Goal: Task Accomplishment & Management: Use online tool/utility

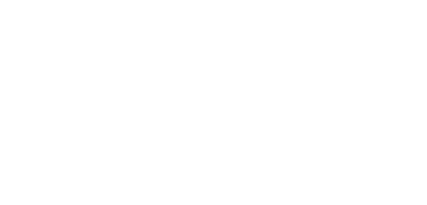
select select "*"
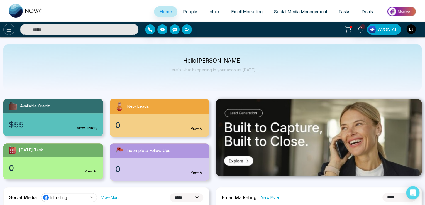
click at [8, 34] on button at bounding box center [8, 29] width 11 height 11
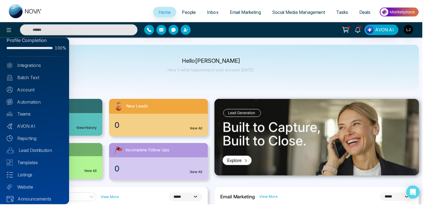
scroll to position [13, 0]
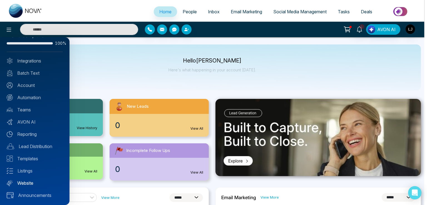
click at [32, 180] on link "Website" at bounding box center [35, 183] width 56 height 7
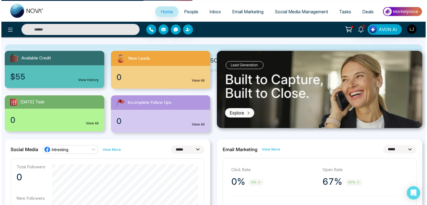
scroll to position [0, 0]
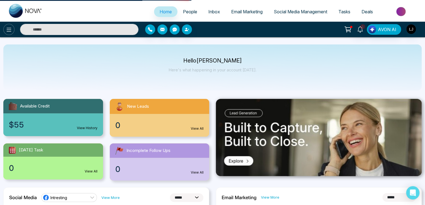
click at [11, 28] on icon at bounding box center [9, 30] width 5 height 4
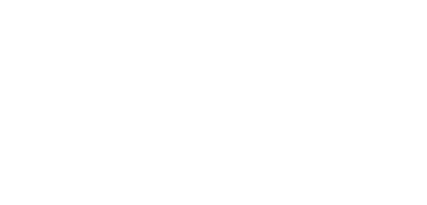
click at [25, 182] on body at bounding box center [213, 102] width 427 height 205
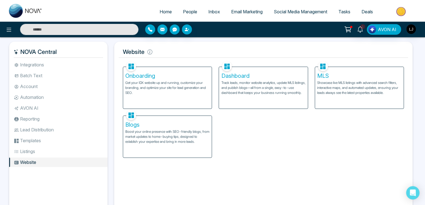
click at [167, 129] on div "Blogs Boost your online presence with SEO-friendly blogs, from market updates t…" at bounding box center [167, 137] width 88 height 42
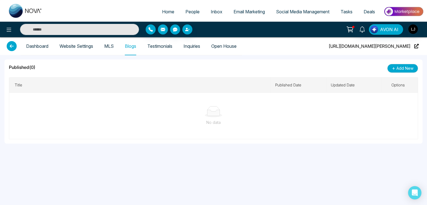
click at [404, 46] on span "[URL][DOMAIN_NAME][PERSON_NAME]" at bounding box center [370, 46] width 82 height 18
click at [80, 44] on link "Website Settings" at bounding box center [77, 46] width 34 height 5
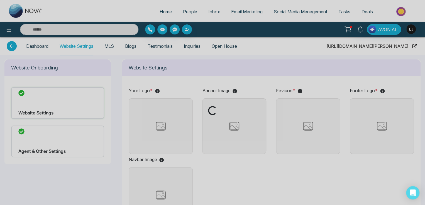
type input "**********"
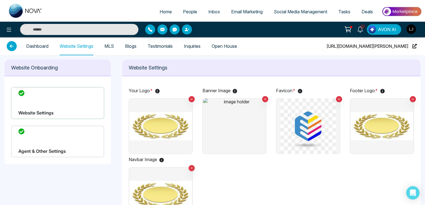
click at [248, 113] on img at bounding box center [234, 126] width 63 height 56
click at [0, 0] on input "file" at bounding box center [0, 0] width 0 height 0
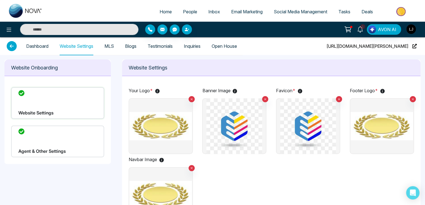
click at [161, 123] on img at bounding box center [160, 126] width 63 height 56
click at [0, 0] on input "file" at bounding box center [0, 0] width 0 height 0
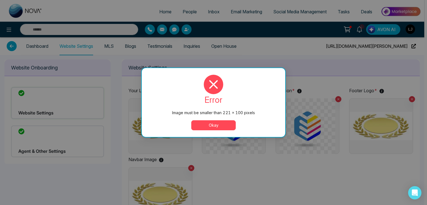
click at [206, 124] on button "Okay" at bounding box center [213, 125] width 45 height 10
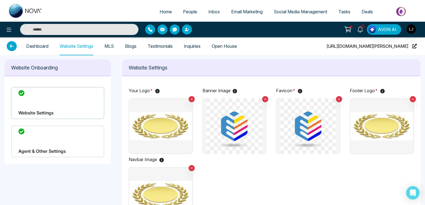
click at [159, 122] on img at bounding box center [160, 126] width 63 height 56
click at [0, 0] on input "file" at bounding box center [0, 0] width 0 height 0
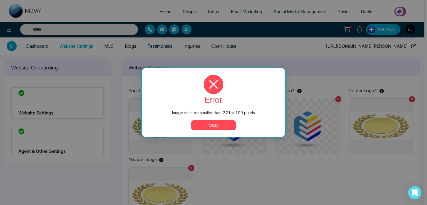
click at [209, 122] on button "Okay" at bounding box center [213, 125] width 45 height 10
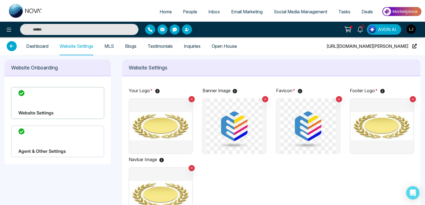
click at [165, 128] on img at bounding box center [160, 126] width 63 height 56
click at [0, 0] on input "file" at bounding box center [0, 0] width 0 height 0
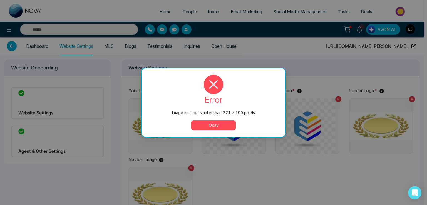
click at [215, 122] on button "Okay" at bounding box center [213, 125] width 45 height 10
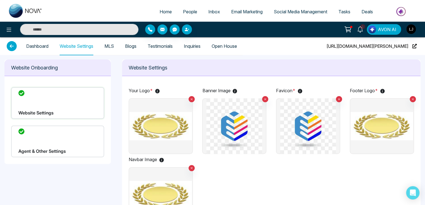
click at [162, 130] on img at bounding box center [160, 126] width 63 height 56
click at [0, 0] on input "file" at bounding box center [0, 0] width 0 height 0
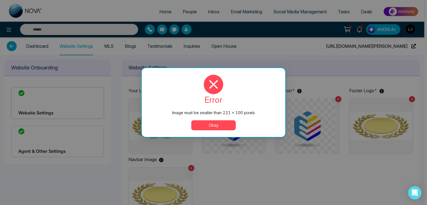
click at [208, 128] on button "Okay" at bounding box center [213, 125] width 45 height 10
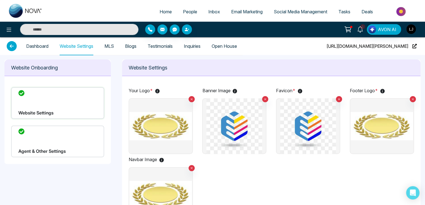
click at [169, 130] on img at bounding box center [160, 126] width 63 height 56
click at [0, 0] on input "file" at bounding box center [0, 0] width 0 height 0
click at [149, 116] on img at bounding box center [160, 126] width 63 height 56
click at [0, 0] on input "file" at bounding box center [0, 0] width 0 height 0
click at [227, 110] on img at bounding box center [234, 126] width 63 height 56
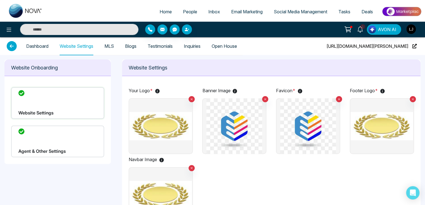
click at [0, 0] on input "file" at bounding box center [0, 0] width 0 height 0
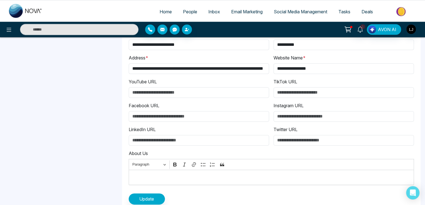
scroll to position [222, 0]
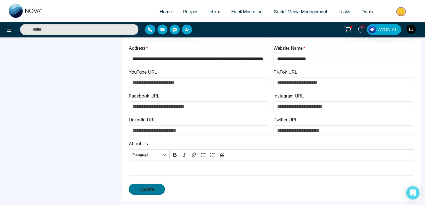
click at [150, 192] on button "Update" at bounding box center [147, 189] width 36 height 11
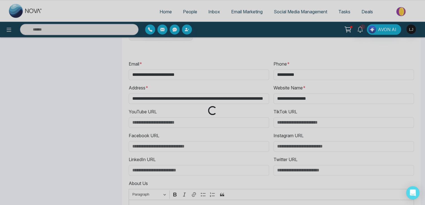
scroll to position [0, 0]
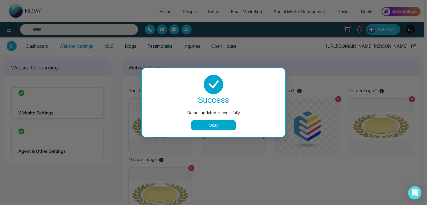
click at [219, 120] on button "Okay" at bounding box center [213, 125] width 45 height 10
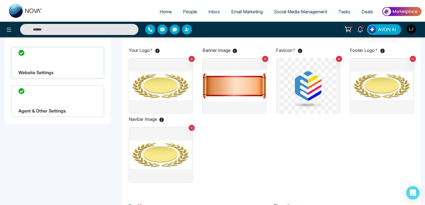
scroll to position [28, 0]
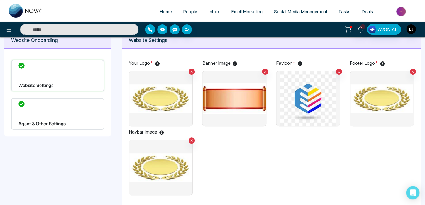
click at [37, 115] on div "Agent & Other Settings" at bounding box center [57, 114] width 93 height 32
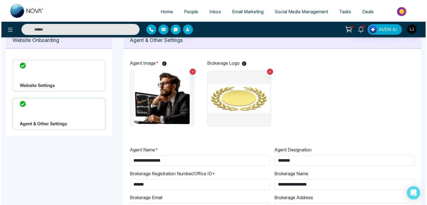
scroll to position [0, 0]
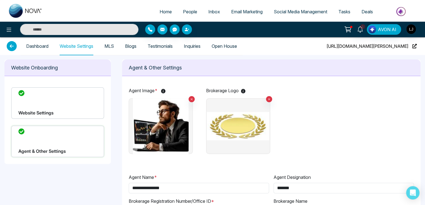
click at [231, 119] on img at bounding box center [237, 126] width 63 height 56
click at [0, 0] on input "file" at bounding box center [0, 0] width 0 height 0
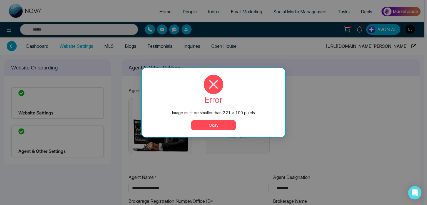
click at [220, 127] on button "Okay" at bounding box center [213, 125] width 45 height 10
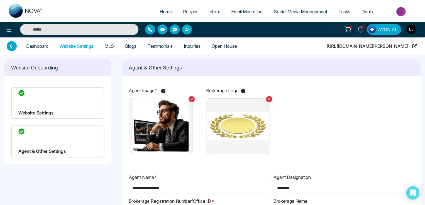
click at [228, 132] on img at bounding box center [237, 126] width 63 height 56
click at [0, 0] on input "file" at bounding box center [0, 0] width 0 height 0
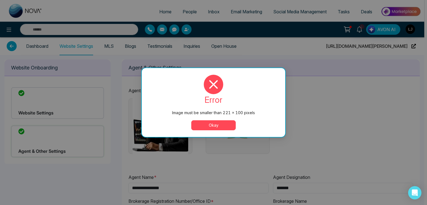
click at [211, 124] on button "Okay" at bounding box center [213, 125] width 45 height 10
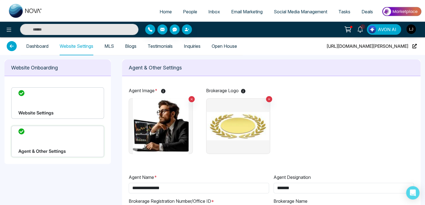
click at [78, 102] on div "Website Settings" at bounding box center [57, 103] width 93 height 32
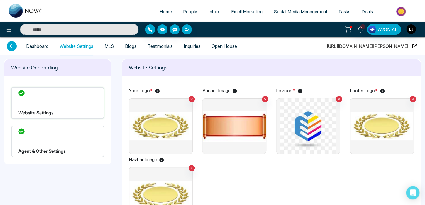
click at [184, 12] on span "People" at bounding box center [190, 12] width 14 height 6
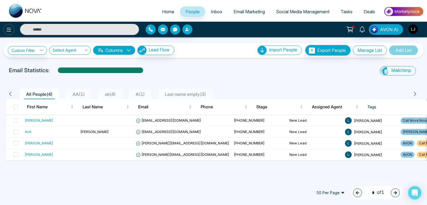
click at [9, 32] on icon at bounding box center [9, 29] width 7 height 7
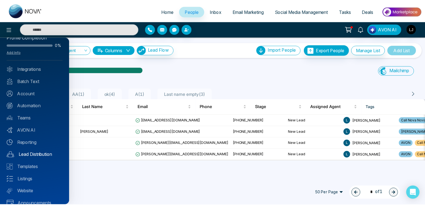
scroll to position [20, 0]
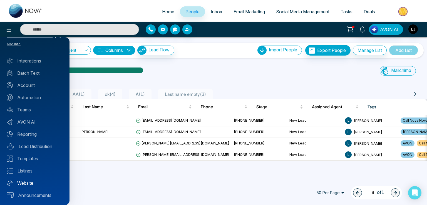
click at [27, 183] on link "Website" at bounding box center [35, 183] width 56 height 7
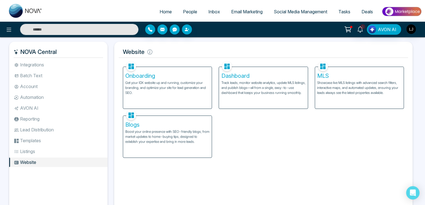
click at [243, 86] on p "Track leads, monitor website analytics, update MLS listings, and publish blogs—…" at bounding box center [263, 87] width 84 height 15
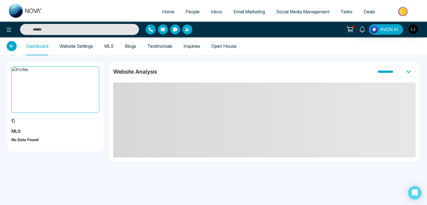
click at [81, 44] on link "Website Settings" at bounding box center [77, 46] width 34 height 5
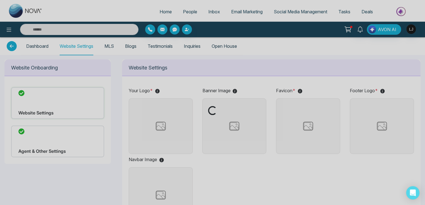
type input "**********"
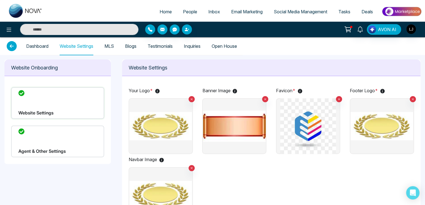
click at [139, 119] on img at bounding box center [160, 126] width 63 height 56
click at [0, 0] on input "file" at bounding box center [0, 0] width 0 height 0
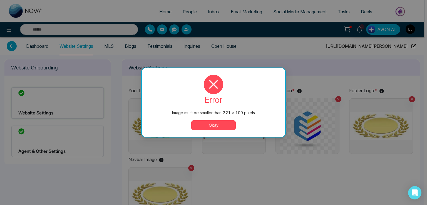
click at [220, 132] on div "error Image must be smaller than 221 × 100 pixels Okay" at bounding box center [214, 102] width 144 height 69
click at [211, 124] on button "Okay" at bounding box center [213, 125] width 45 height 10
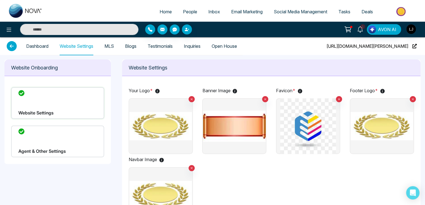
click at [163, 126] on img at bounding box center [160, 126] width 63 height 56
click at [0, 0] on input "file" at bounding box center [0, 0] width 0 height 0
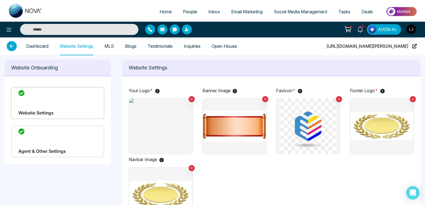
click at [374, 32] on img "button" at bounding box center [372, 30] width 8 height 8
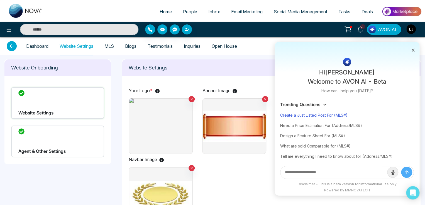
click at [308, 112] on div "Create a Just Listed Post For (MLS#)" at bounding box center [347, 115] width 134 height 10
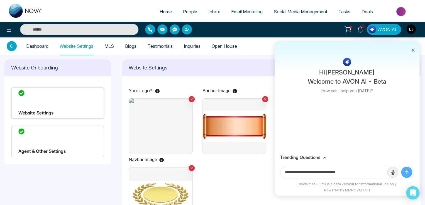
click at [355, 169] on input "**********" at bounding box center [333, 172] width 107 height 13
paste input "*********"
type input "**********"
click at [407, 173] on icon "submit" at bounding box center [406, 173] width 6 height 6
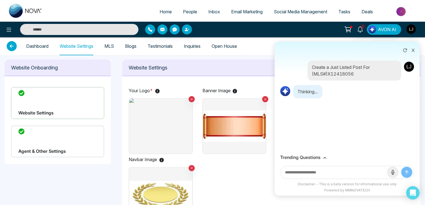
click at [308, 105] on div "Create a Just Listed Post For (MLS#)X12418056 Thinking..." at bounding box center [346, 105] width 145 height 94
click at [316, 177] on input "text" at bounding box center [333, 172] width 107 height 13
drag, startPoint x: 317, startPoint y: 142, endPoint x: 240, endPoint y: 63, distance: 111.0
click at [242, 65] on p "Website Settings" at bounding box center [271, 68] width 285 height 8
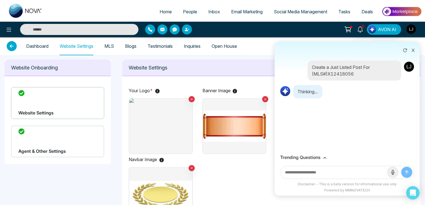
click at [412, 28] on img "button" at bounding box center [410, 28] width 9 height 9
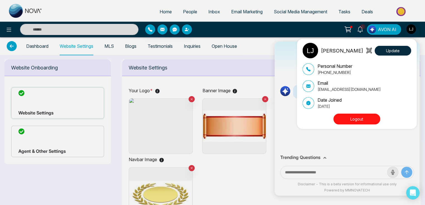
click at [265, 31] on div "[PERSON_NAME] Update Personal Number [PHONE_NUMBER] Email [EMAIL_ADDRESS][DOMAI…" at bounding box center [212, 102] width 425 height 205
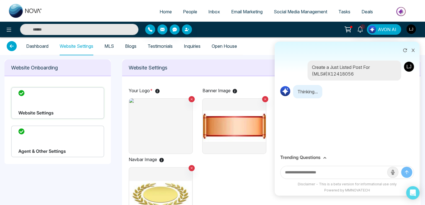
click at [413, 51] on icon at bounding box center [413, 50] width 4 height 4
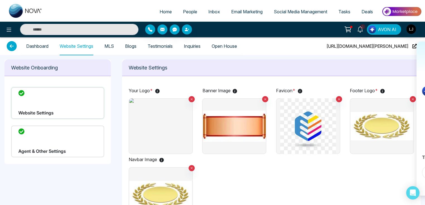
click at [382, 25] on button "AVON AI" at bounding box center [383, 29] width 34 height 11
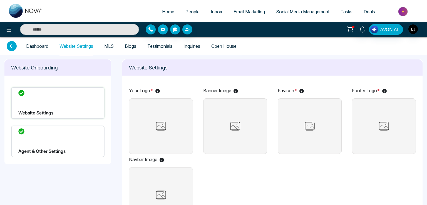
type input "**********"
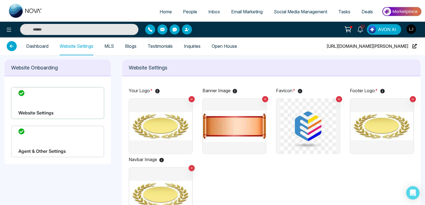
click at [381, 28] on span "AVON AI" at bounding box center [387, 29] width 18 height 7
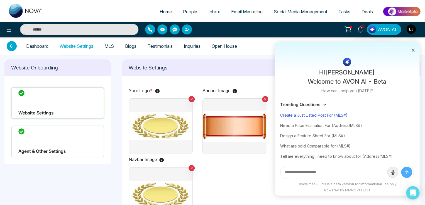
click at [329, 114] on div "Create a Just Listed Post For (MLS#)" at bounding box center [347, 115] width 134 height 10
type input "**********"
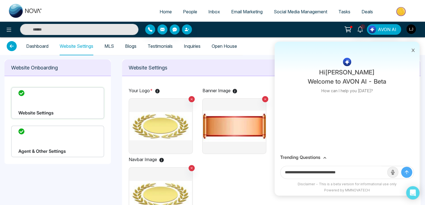
click at [406, 169] on button "submit" at bounding box center [406, 172] width 11 height 11
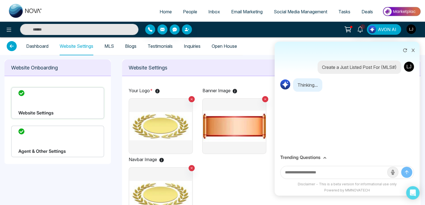
click at [305, 171] on input "text" at bounding box center [333, 172] width 107 height 13
paste input "*********"
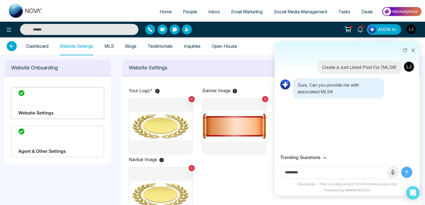
type input "*********"
click at [405, 174] on icon "submit" at bounding box center [406, 173] width 6 height 6
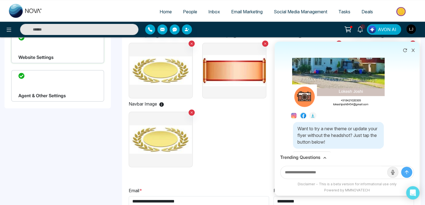
scroll to position [150, 0]
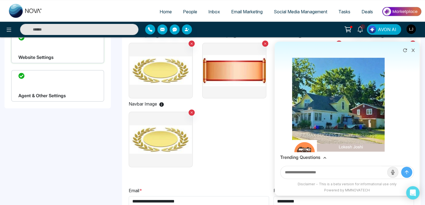
click at [329, 95] on img at bounding box center [338, 82] width 93 height 164
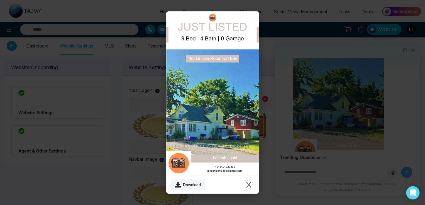
scroll to position [0, 0]
click at [249, 185] on icon "Close modal" at bounding box center [248, 185] width 5 height 6
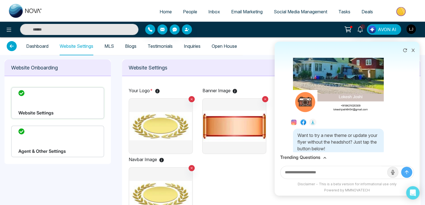
scroll to position [219, 0]
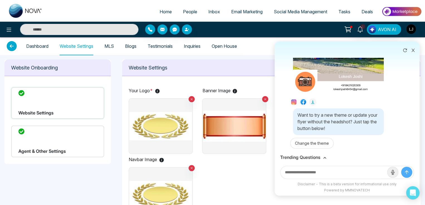
click at [312, 100] on icon at bounding box center [312, 102] width 4 height 4
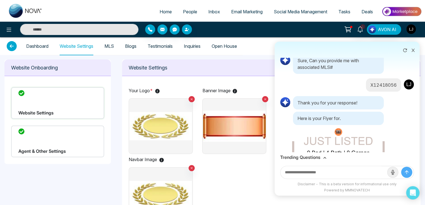
scroll to position [136, 0]
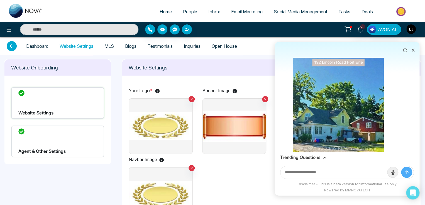
click at [413, 49] on icon at bounding box center [413, 50] width 4 height 4
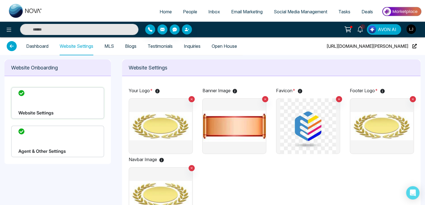
click at [167, 138] on img at bounding box center [160, 126] width 63 height 56
click at [0, 0] on input "file" at bounding box center [0, 0] width 0 height 0
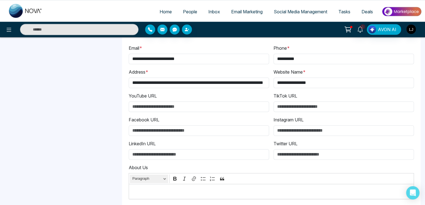
scroll to position [222, 0]
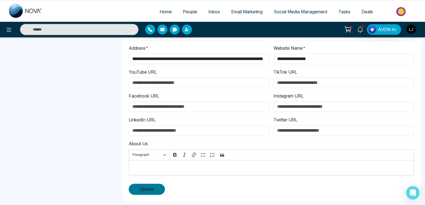
click at [148, 186] on span "Update" at bounding box center [146, 189] width 15 height 7
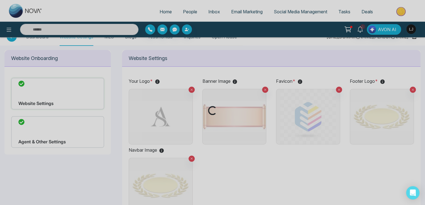
scroll to position [0, 0]
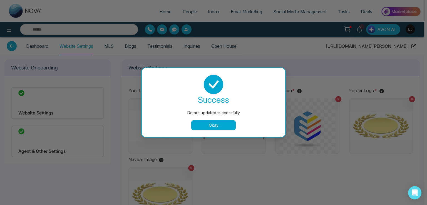
click at [211, 126] on button "Okay" at bounding box center [213, 125] width 45 height 10
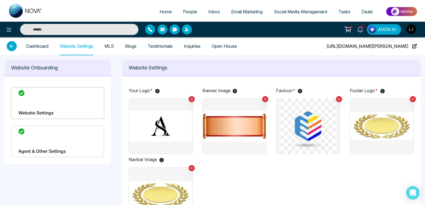
click at [399, 19] on ul "Home People Inbox Email Marketing Social Media Management Tasks Deals" at bounding box center [234, 11] width 373 height 15
click at [387, 24] on button "AVON AI" at bounding box center [383, 29] width 34 height 11
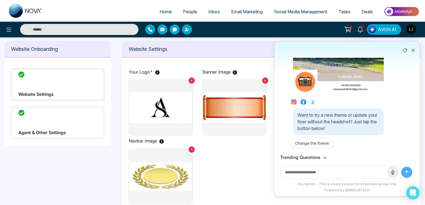
scroll to position [28, 0]
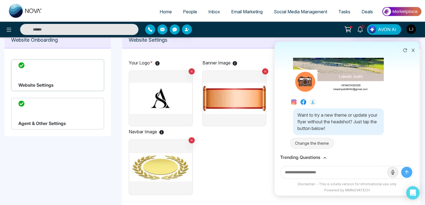
click at [317, 138] on button "Change the theme" at bounding box center [311, 143] width 43 height 11
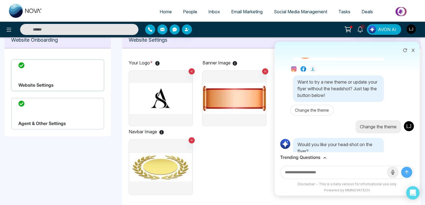
scroll to position [273, 0]
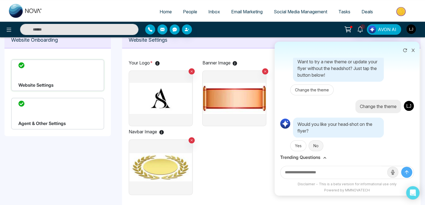
click at [314, 142] on button "No" at bounding box center [315, 146] width 15 height 11
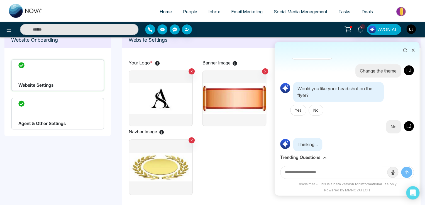
scroll to position [322, 0]
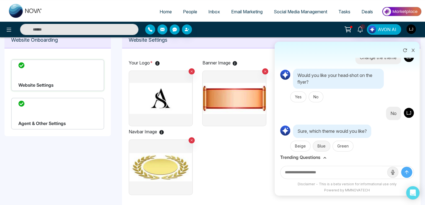
click at [319, 145] on button "Blue" at bounding box center [321, 146] width 18 height 11
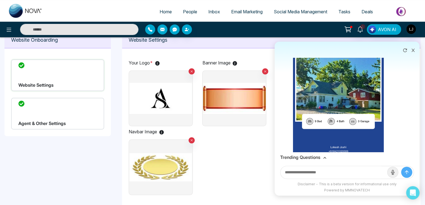
scroll to position [503, 0]
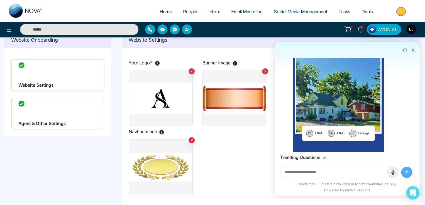
click at [238, 92] on img at bounding box center [234, 99] width 63 height 56
click at [0, 0] on input "file" at bounding box center [0, 0] width 0 height 0
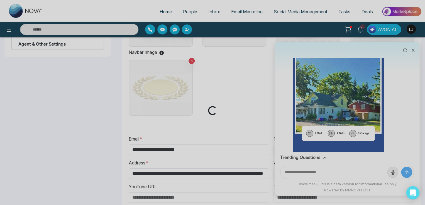
scroll to position [111, 0]
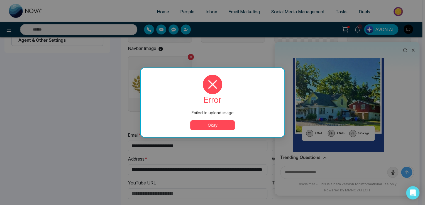
click at [215, 127] on div "**********" at bounding box center [268, 206] width 287 height 159
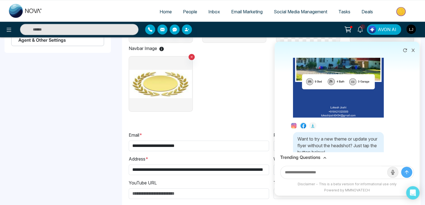
scroll to position [547, 0]
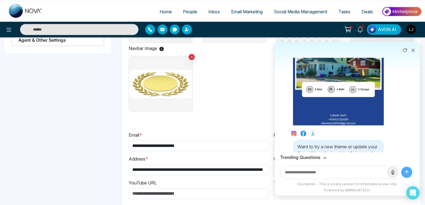
click at [313, 131] on icon at bounding box center [312, 133] width 4 height 4
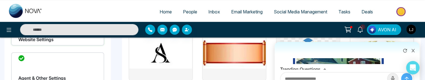
scroll to position [83, 0]
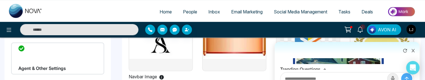
click at [413, 51] on icon at bounding box center [412, 50] width 3 height 3
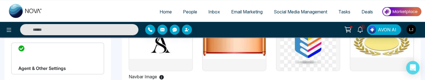
scroll to position [56, 0]
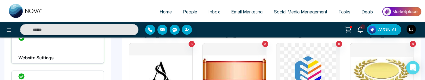
click at [233, 60] on img at bounding box center [234, 71] width 63 height 56
click at [0, 0] on input "file" at bounding box center [0, 0] width 0 height 0
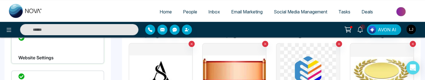
click at [238, 61] on img at bounding box center [234, 71] width 63 height 56
click at [0, 0] on input "file" at bounding box center [0, 0] width 0 height 0
click at [236, 70] on img at bounding box center [234, 71] width 63 height 56
click at [0, 0] on input "file" at bounding box center [0, 0] width 0 height 0
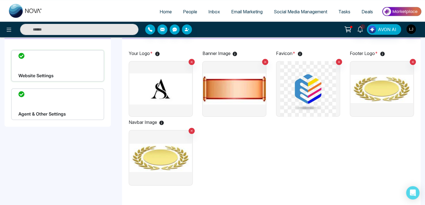
scroll to position [28, 0]
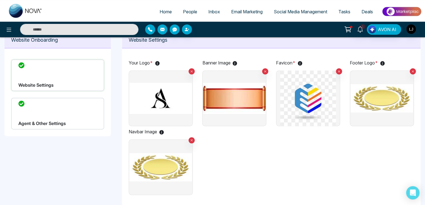
click at [357, 95] on img at bounding box center [381, 99] width 63 height 56
click at [0, 0] on input "file" at bounding box center [0, 0] width 0 height 0
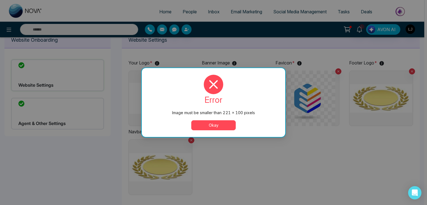
click at [213, 127] on button "Okay" at bounding box center [213, 125] width 45 height 10
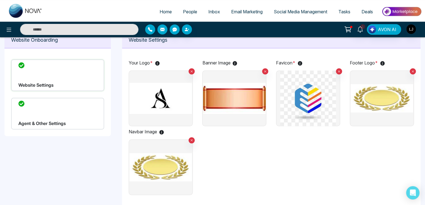
click at [411, 90] on img at bounding box center [381, 99] width 63 height 56
click at [0, 0] on input "file" at bounding box center [0, 0] width 0 height 0
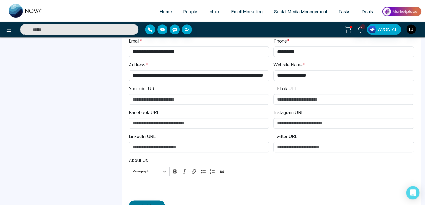
scroll to position [222, 0]
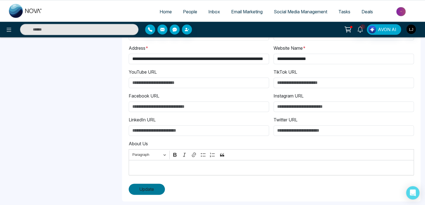
click at [142, 188] on span "Update" at bounding box center [146, 189] width 15 height 7
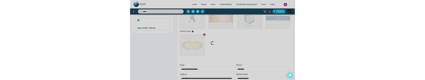
scroll to position [0, 0]
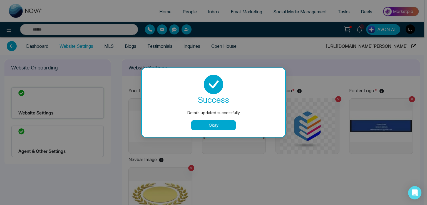
click at [208, 130] on button "Okay" at bounding box center [213, 125] width 45 height 10
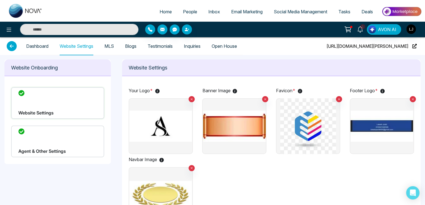
click at [244, 123] on img at bounding box center [234, 126] width 63 height 56
click at [0, 0] on input "file" at bounding box center [0, 0] width 0 height 0
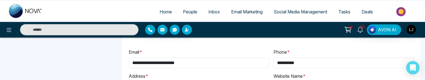
scroll to position [83, 0]
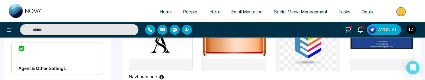
click at [229, 52] on img at bounding box center [234, 43] width 63 height 56
click at [0, 0] on input "file" at bounding box center [0, 0] width 0 height 0
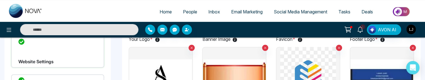
scroll to position [0, 0]
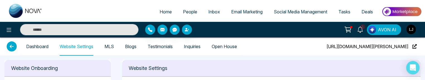
drag, startPoint x: 333, startPoint y: 45, endPoint x: 412, endPoint y: 47, distance: 79.3
click at [412, 47] on div "Dashboard Website Settings MLS Blogs Testimonials Inquiries Open House https://…" at bounding box center [212, 46] width 411 height 18
copy span "https://v2-idx-lokesh.novacrm.ca/"
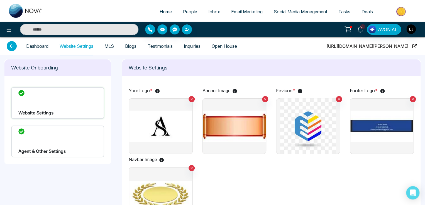
click at [240, 116] on img at bounding box center [234, 126] width 63 height 56
click at [0, 0] on input "file" at bounding box center [0, 0] width 0 height 0
click at [226, 117] on img at bounding box center [234, 126] width 63 height 56
click at [0, 0] on input "file" at bounding box center [0, 0] width 0 height 0
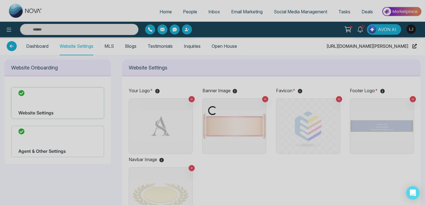
click at [238, 71] on div "Loading..." at bounding box center [212, 102] width 425 height 205
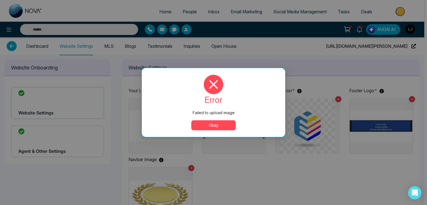
click at [209, 125] on button "Okay" at bounding box center [213, 125] width 45 height 10
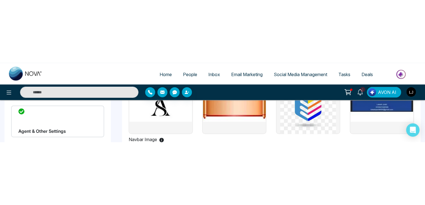
scroll to position [83, 0]
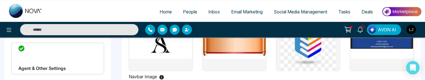
click at [221, 56] on img at bounding box center [234, 43] width 63 height 56
click at [0, 0] on input "file" at bounding box center [0, 0] width 0 height 0
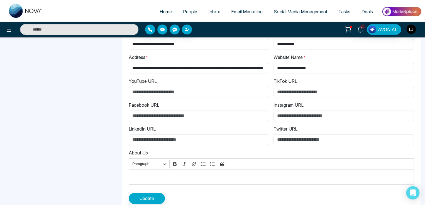
scroll to position [222, 0]
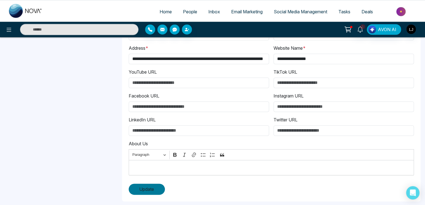
click at [144, 193] on button "Update" at bounding box center [147, 189] width 36 height 11
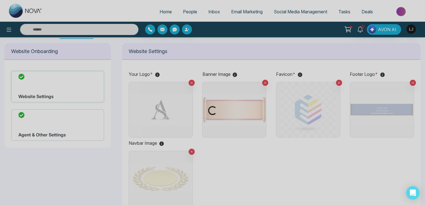
scroll to position [0, 0]
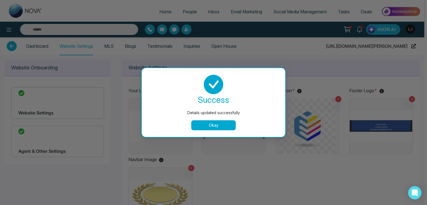
click at [212, 125] on button "Okay" at bounding box center [213, 125] width 45 height 10
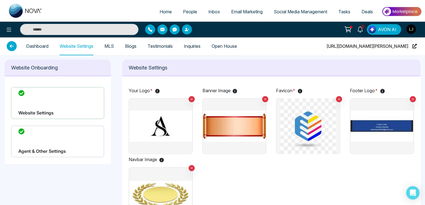
click at [233, 119] on img at bounding box center [234, 126] width 63 height 56
click at [0, 0] on input "file" at bounding box center [0, 0] width 0 height 0
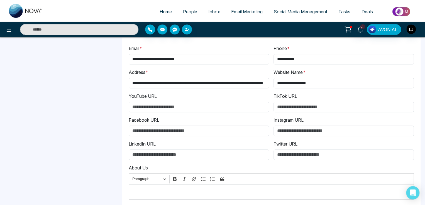
scroll to position [222, 0]
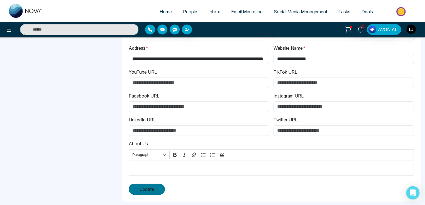
click at [144, 186] on span "Update" at bounding box center [146, 189] width 15 height 7
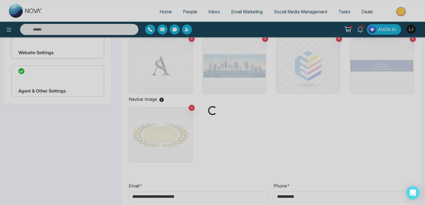
scroll to position [0, 0]
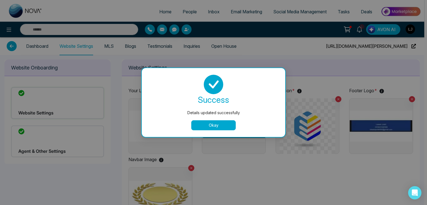
click at [202, 123] on button "Okay" at bounding box center [213, 125] width 45 height 10
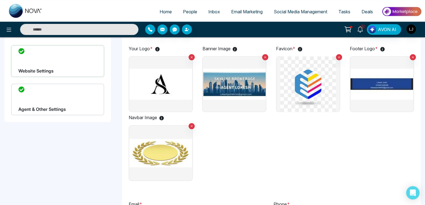
scroll to position [56, 0]
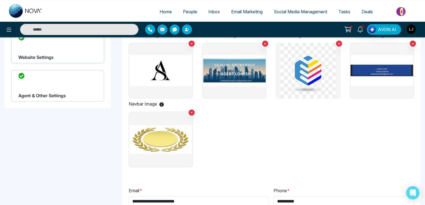
click at [166, 137] on img at bounding box center [160, 140] width 63 height 56
click at [0, 0] on input "file" at bounding box center [0, 0] width 0 height 0
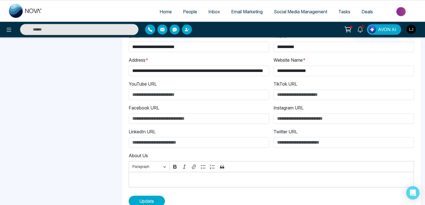
scroll to position [222, 0]
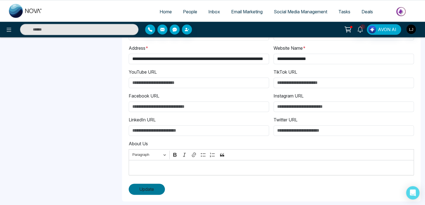
click at [148, 192] on button "Update" at bounding box center [147, 189] width 36 height 11
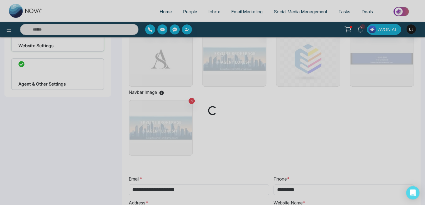
scroll to position [55, 0]
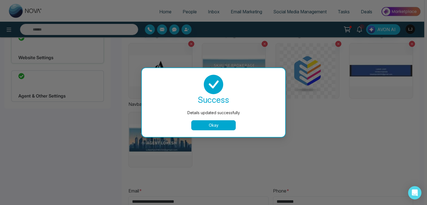
drag, startPoint x: 205, startPoint y: 124, endPoint x: 197, endPoint y: 126, distance: 8.2
click at [204, 125] on button "Okay" at bounding box center [213, 125] width 45 height 10
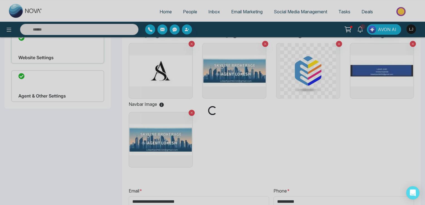
click at [76, 89] on div "Loading..." at bounding box center [212, 102] width 425 height 205
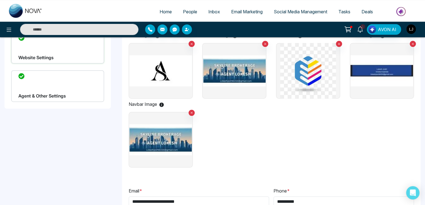
click at [86, 91] on div "Agent & Other Settings" at bounding box center [57, 86] width 93 height 32
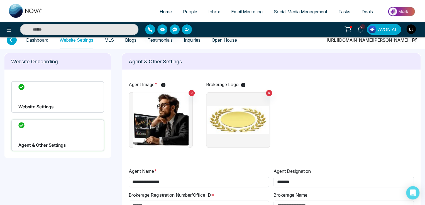
scroll to position [0, 0]
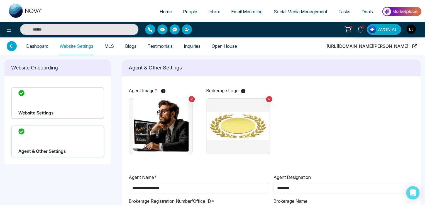
click at [256, 112] on img at bounding box center [237, 126] width 63 height 56
click at [0, 0] on input "file" at bounding box center [0, 0] width 0 height 0
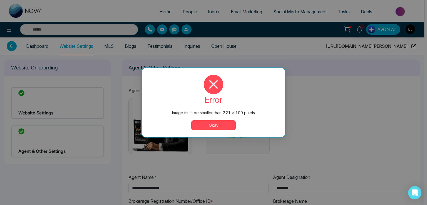
drag, startPoint x: 216, startPoint y: 128, endPoint x: 187, endPoint y: 103, distance: 38.2
click at [215, 128] on button "Okay" at bounding box center [213, 125] width 45 height 10
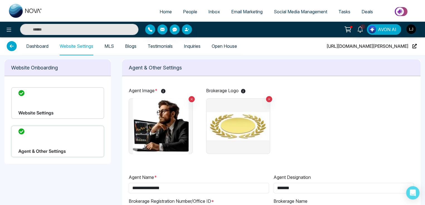
click at [236, 129] on img at bounding box center [237, 126] width 63 height 56
click at [0, 0] on input "file" at bounding box center [0, 0] width 0 height 0
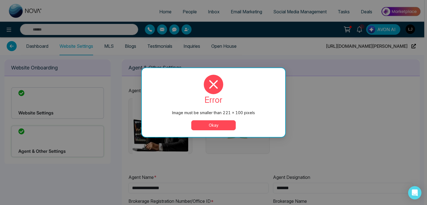
drag, startPoint x: 213, startPoint y: 121, endPoint x: 207, endPoint y: 120, distance: 6.3
click at [207, 120] on div "error Image must be smaller than 221 × 100 pixels Okay" at bounding box center [214, 103] width 130 height 56
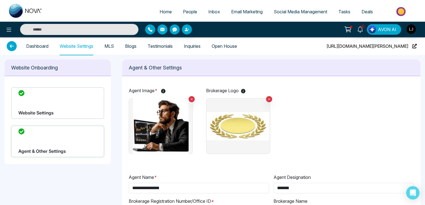
click at [236, 126] on img at bounding box center [237, 126] width 63 height 56
click at [0, 0] on input "file" at bounding box center [0, 0] width 0 height 0
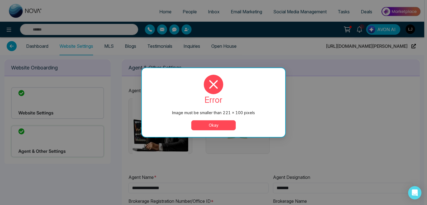
click at [213, 129] on button "Okay" at bounding box center [213, 125] width 45 height 10
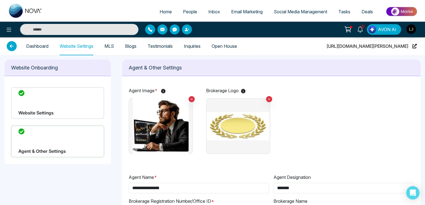
click at [242, 10] on span "Email Marketing" at bounding box center [246, 12] width 31 height 6
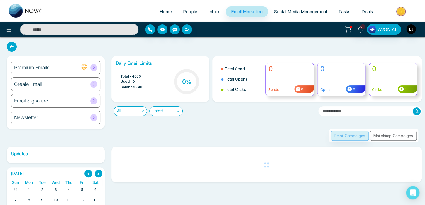
click at [97, 82] on div "Create Email" at bounding box center [55, 84] width 89 height 14
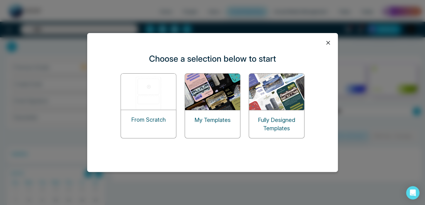
click at [215, 116] on p "My Templates" at bounding box center [212, 120] width 36 height 8
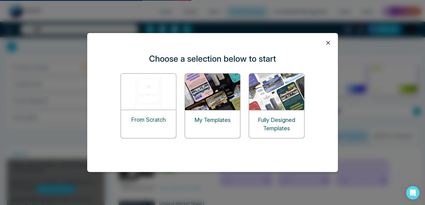
click at [209, 86] on img at bounding box center [213, 92] width 56 height 36
click at [203, 103] on img at bounding box center [213, 92] width 56 height 36
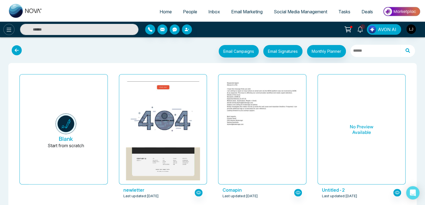
click at [8, 27] on icon at bounding box center [9, 29] width 7 height 7
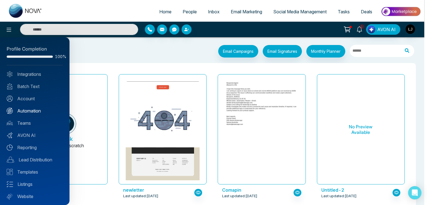
click at [26, 110] on link "Automation" at bounding box center [35, 111] width 56 height 7
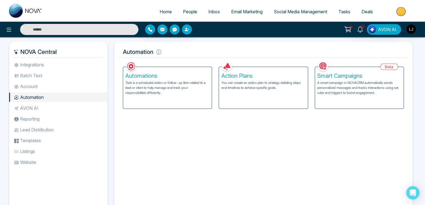
click at [253, 81] on p "You can create an action plan to strategy detailing steps and timelines to achi…" at bounding box center [263, 85] width 84 height 10
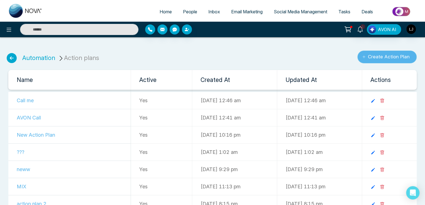
click at [378, 55] on button "Create Action Plan" at bounding box center [386, 57] width 59 height 13
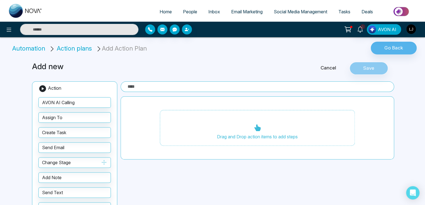
scroll to position [28, 0]
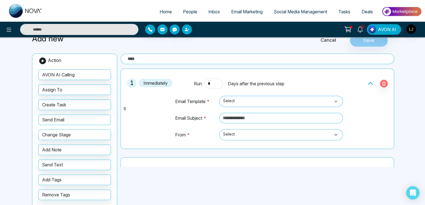
click at [236, 100] on span "Select" at bounding box center [281, 101] width 116 height 9
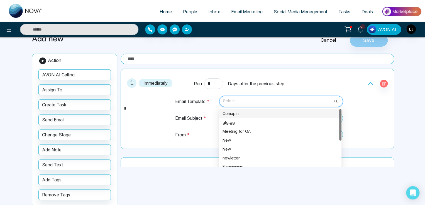
click at [239, 114] on div "Comapin" at bounding box center [279, 114] width 115 height 6
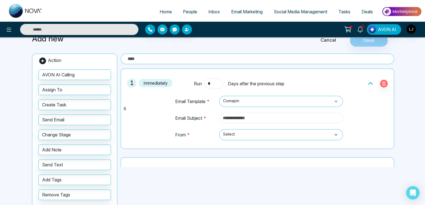
click at [234, 117] on input "text" at bounding box center [281, 118] width 124 height 11
type input "**********"
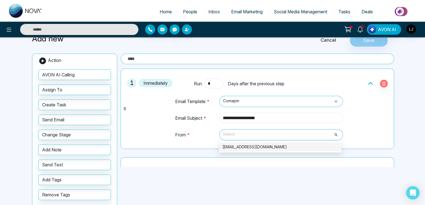
drag, startPoint x: 237, startPoint y: 136, endPoint x: 229, endPoint y: 136, distance: 8.6
click at [235, 136] on span "Select" at bounding box center [281, 134] width 116 height 9
click at [233, 145] on div "[EMAIL_ADDRESS][DOMAIN_NAME]" at bounding box center [279, 147] width 115 height 6
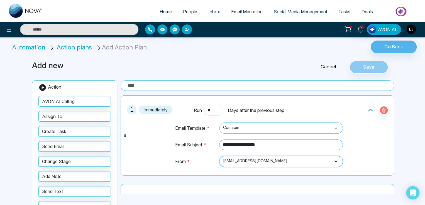
scroll to position [0, 0]
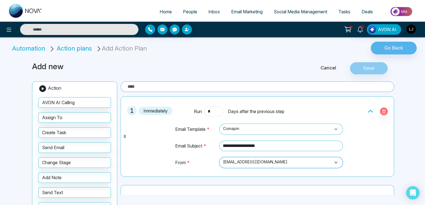
click at [136, 82] on input "text" at bounding box center [256, 87] width 273 height 11
type input "********"
click at [369, 71] on button "Save" at bounding box center [368, 68] width 38 height 13
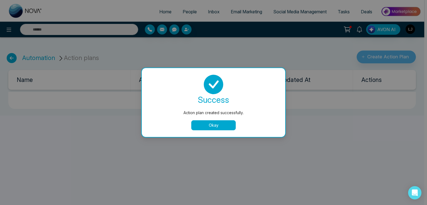
click at [207, 124] on button "Okay" at bounding box center [213, 125] width 45 height 10
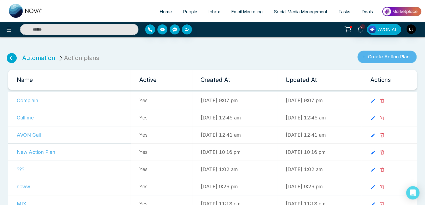
click at [371, 54] on button "Create Action Plan" at bounding box center [386, 57] width 59 height 13
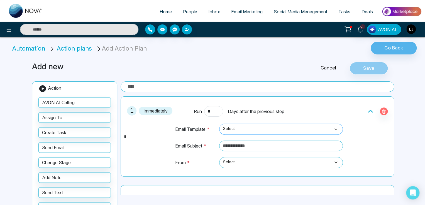
click at [237, 125] on span "Select" at bounding box center [281, 129] width 116 height 9
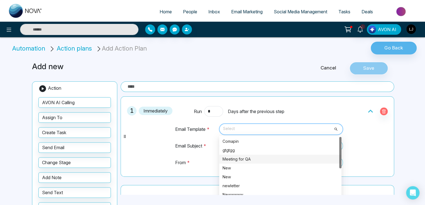
scroll to position [28, 0]
click at [233, 159] on div "newletter" at bounding box center [279, 158] width 115 height 6
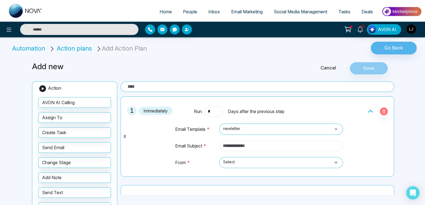
type input "**********"
click at [235, 162] on span "Select" at bounding box center [281, 162] width 116 height 9
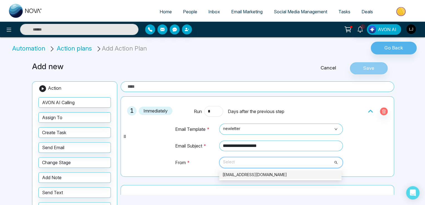
drag, startPoint x: 242, startPoint y: 177, endPoint x: 245, endPoint y: 174, distance: 4.1
click at [242, 177] on div "lokeshjoshi6454@gmail.com" at bounding box center [280, 175] width 122 height 9
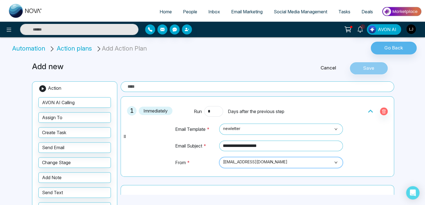
click at [149, 87] on input "text" at bounding box center [256, 87] width 273 height 11
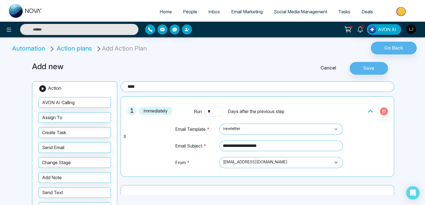
click at [139, 87] on input "****" at bounding box center [256, 87] width 273 height 11
type input "**********"
click at [349, 64] on div "Cancel Save" at bounding box center [334, 68] width 122 height 13
click at [360, 70] on button "Save" at bounding box center [368, 68] width 38 height 13
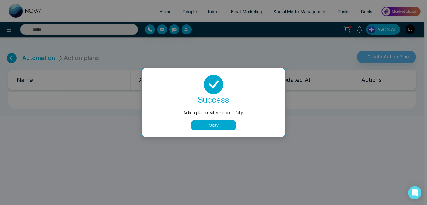
click at [208, 124] on button "Okay" at bounding box center [213, 125] width 45 height 10
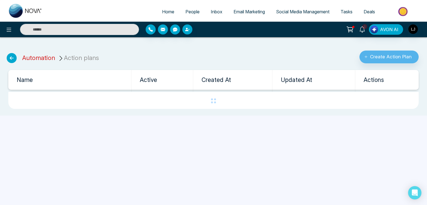
click at [43, 57] on link "Automation" at bounding box center [38, 57] width 33 height 7
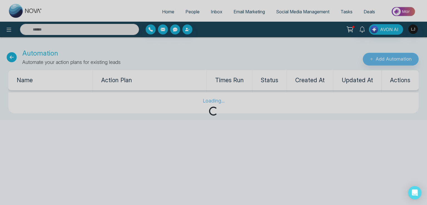
click at [383, 60] on div "Loading..." at bounding box center [213, 102] width 427 height 205
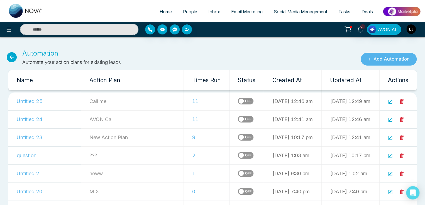
click at [383, 60] on button "Add Automation" at bounding box center [388, 59] width 56 height 13
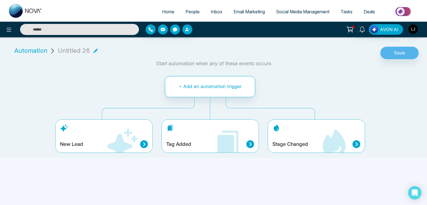
click at [312, 131] on div "Stage Changed" at bounding box center [316, 136] width 97 height 33
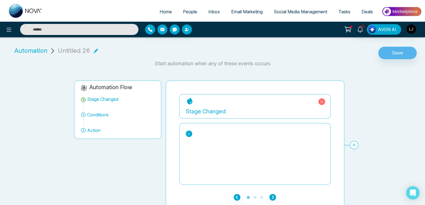
click at [189, 134] on icon at bounding box center [189, 134] width 4 height 4
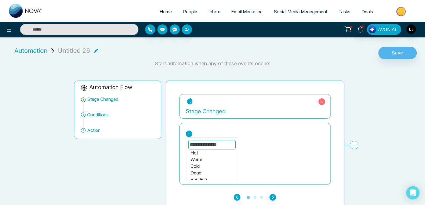
scroll to position [66, 0]
click at [198, 167] on div "Pending" at bounding box center [211, 169] width 43 height 7
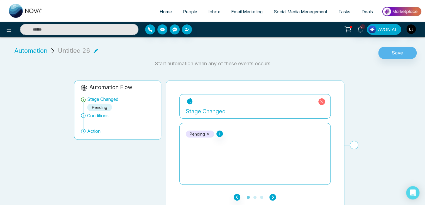
click at [270, 197] on icon "button" at bounding box center [272, 197] width 7 height 7
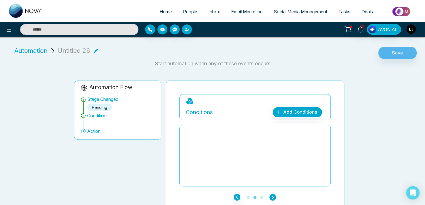
click at [272, 197] on icon "button" at bounding box center [272, 197] width 7 height 7
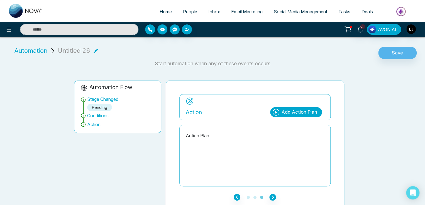
drag, startPoint x: 294, startPoint y: 111, endPoint x: 291, endPoint y: 113, distance: 3.0
click at [291, 113] on div "Add Action Plan" at bounding box center [299, 112] width 36 height 7
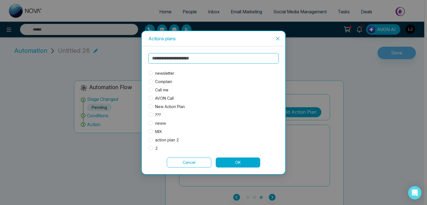
click at [166, 79] on span "Complain" at bounding box center [163, 82] width 21 height 6
click at [244, 161] on button "OK" at bounding box center [238, 163] width 45 height 10
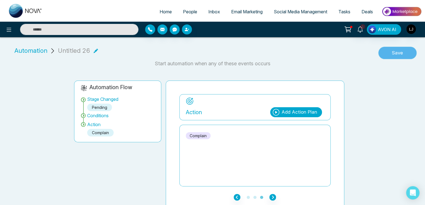
click at [397, 52] on button "Save" at bounding box center [397, 53] width 38 height 13
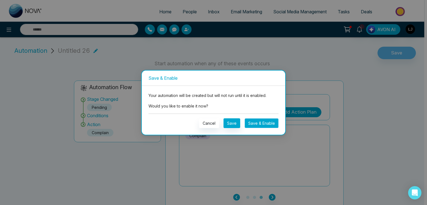
click at [257, 121] on button "Save & Enable" at bounding box center [262, 124] width 34 height 10
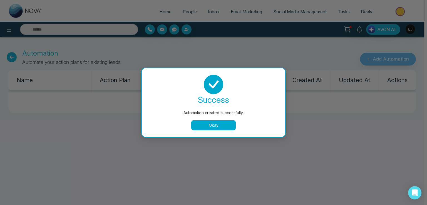
click at [223, 126] on button "Okay" at bounding box center [213, 125] width 45 height 10
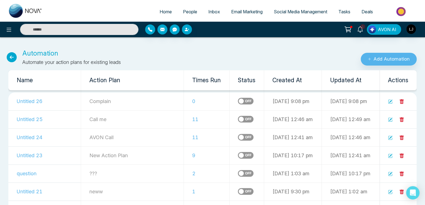
click at [238, 117] on label at bounding box center [246, 119] width 16 height 7
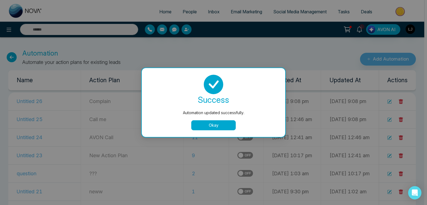
click at [215, 127] on button "Okay" at bounding box center [213, 125] width 45 height 10
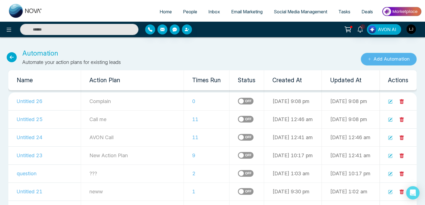
click at [385, 58] on button "Add Automation" at bounding box center [388, 59] width 56 height 13
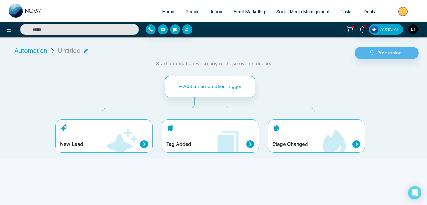
click at [296, 136] on div "Stage Changed" at bounding box center [316, 136] width 97 height 33
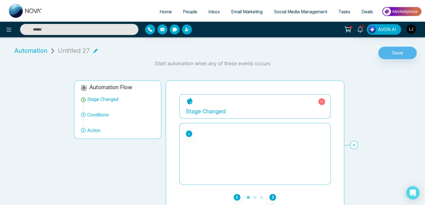
click at [185, 134] on div "New Lead Contacted Engaged Qualified Active Client Close Past Client Do not con…" at bounding box center [254, 154] width 151 height 62
click at [187, 134] on icon at bounding box center [189, 134] width 4 height 4
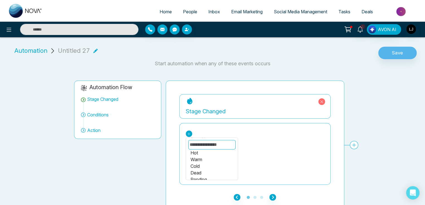
scroll to position [66, 0]
drag, startPoint x: 202, startPoint y: 174, endPoint x: 207, endPoint y: 170, distance: 6.2
click at [202, 174] on div "Showing" at bounding box center [211, 176] width 43 height 7
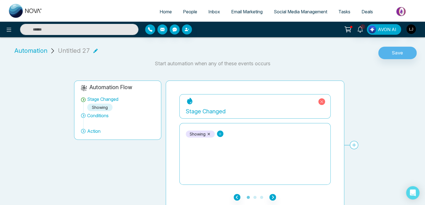
click at [219, 132] on icon at bounding box center [220, 134] width 4 height 4
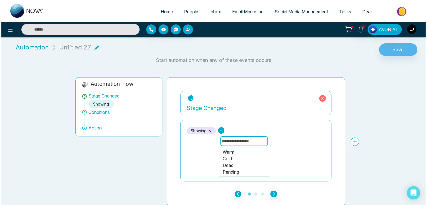
scroll to position [4, 0]
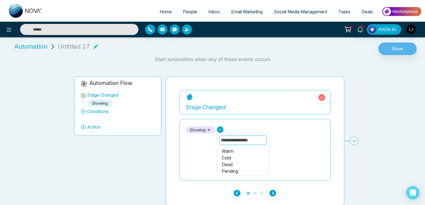
click at [226, 157] on div "Cold" at bounding box center [242, 158] width 43 height 7
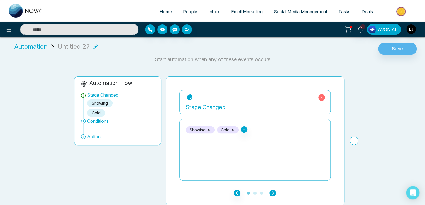
click at [271, 194] on icon "button" at bounding box center [272, 193] width 7 height 7
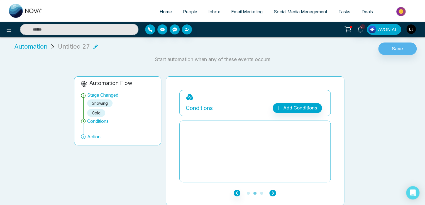
click at [274, 192] on icon "button" at bounding box center [272, 193] width 7 height 7
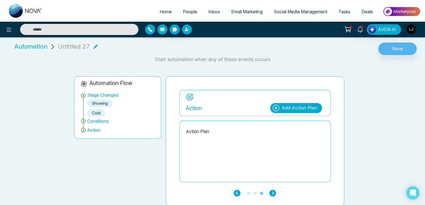
click at [300, 104] on div "Add Action Plan" at bounding box center [296, 108] width 52 height 10
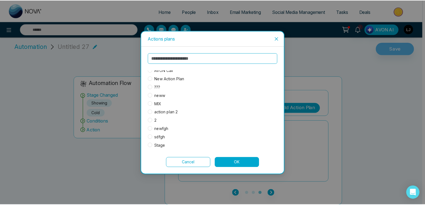
scroll to position [0, 0]
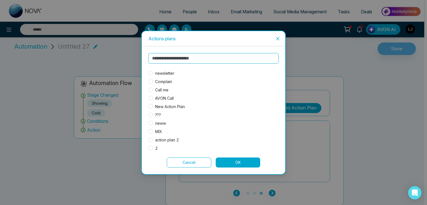
click at [165, 80] on span "Complain" at bounding box center [163, 82] width 21 height 6
click at [239, 162] on button "OK" at bounding box center [238, 163] width 45 height 10
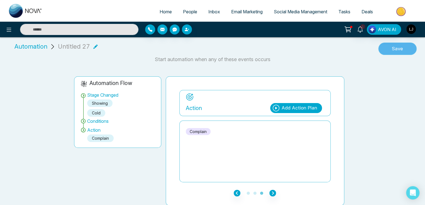
click at [398, 50] on button "Save" at bounding box center [397, 49] width 38 height 13
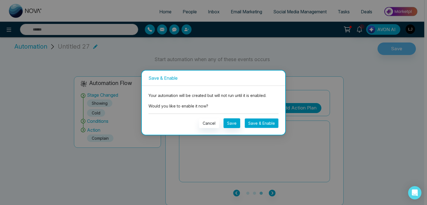
click at [264, 124] on button "Save & Enable" at bounding box center [262, 124] width 34 height 10
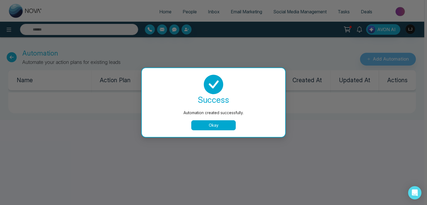
click at [211, 124] on button "Okay" at bounding box center [213, 125] width 45 height 10
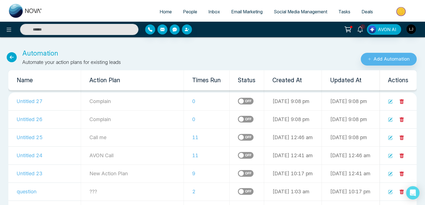
click at [388, 103] on icon at bounding box center [390, 102] width 4 height 4
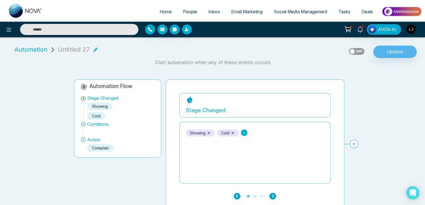
scroll to position [4, 0]
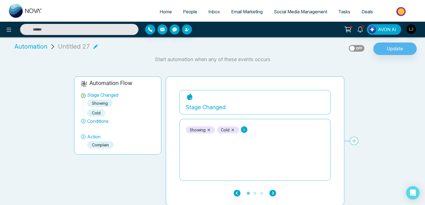
click at [275, 191] on icon "button" at bounding box center [272, 193] width 7 height 7
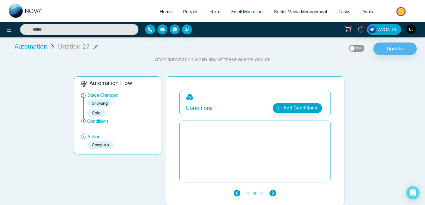
click at [275, 191] on icon "button" at bounding box center [272, 193] width 7 height 7
click at [272, 191] on icon "button" at bounding box center [272, 193] width 7 height 7
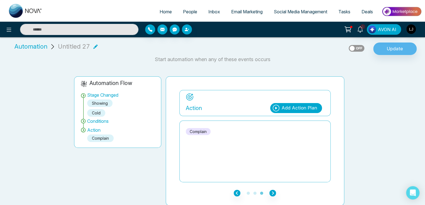
click at [285, 109] on div "Add Action Plan" at bounding box center [299, 108] width 36 height 7
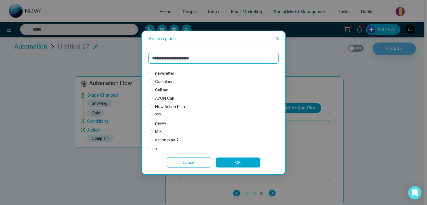
click at [159, 74] on span "newsletter" at bounding box center [165, 73] width 24 height 6
click at [233, 162] on button "OK" at bounding box center [238, 163] width 45 height 10
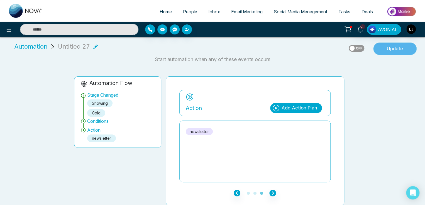
click at [396, 44] on button "Update" at bounding box center [394, 49] width 43 height 13
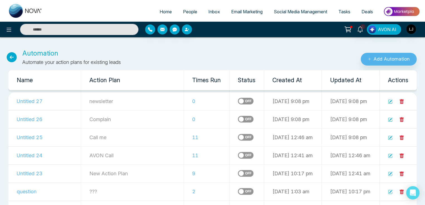
click at [184, 9] on span "People" at bounding box center [190, 12] width 14 height 6
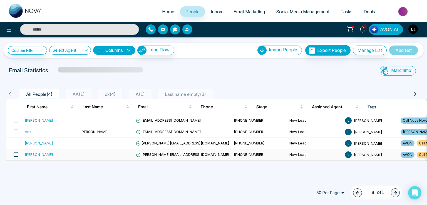
click at [14, 154] on span at bounding box center [16, 154] width 4 height 4
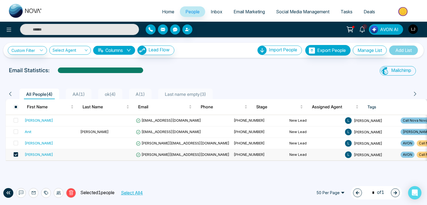
click at [58, 193] on icon at bounding box center [58, 192] width 4 height 3
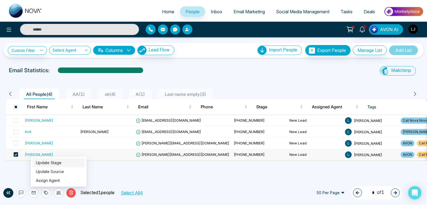
click at [55, 163] on link "Update Stage" at bounding box center [49, 163] width 26 height 5
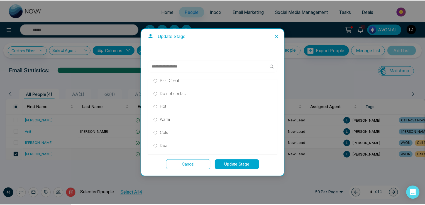
scroll to position [119, 0]
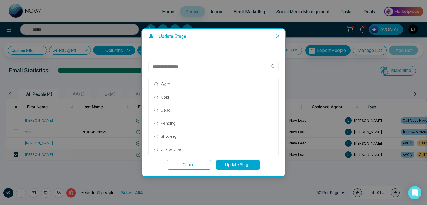
click at [167, 132] on div "Showing" at bounding box center [214, 136] width 130 height 13
click at [168, 134] on p "Showing" at bounding box center [169, 137] width 16 height 6
click at [236, 162] on button "Update Stage" at bounding box center [238, 165] width 45 height 10
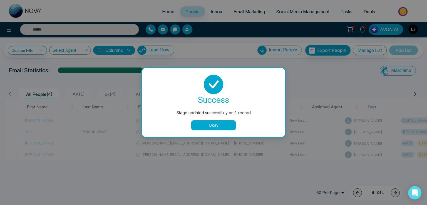
click at [203, 124] on button "Okay" at bounding box center [213, 125] width 45 height 10
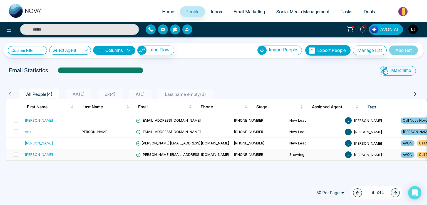
click at [164, 154] on span "Lokesh@mmnovatech.com" at bounding box center [182, 154] width 93 height 4
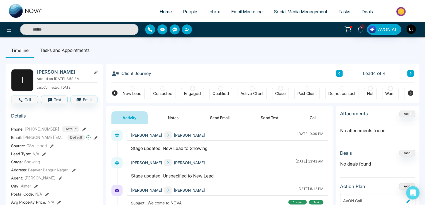
click at [168, 119] on button "Notes" at bounding box center [173, 118] width 33 height 13
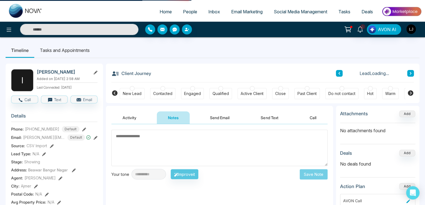
click at [135, 117] on button "Activity" at bounding box center [129, 118] width 36 height 13
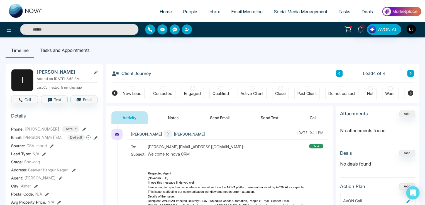
scroll to position [167, 0]
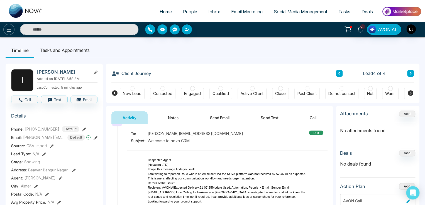
click at [8, 32] on icon at bounding box center [9, 29] width 7 height 7
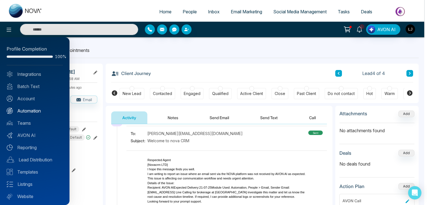
click at [31, 110] on link "Automation" at bounding box center [35, 111] width 56 height 7
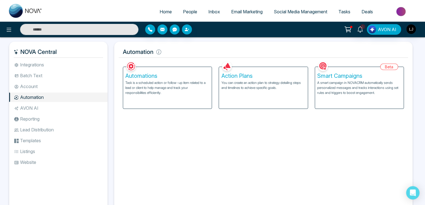
click at [186, 13] on span "People" at bounding box center [190, 12] width 14 height 6
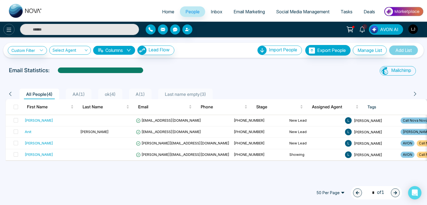
click at [7, 27] on icon at bounding box center [9, 29] width 7 height 7
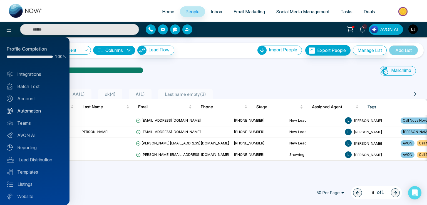
click at [34, 111] on link "Automation" at bounding box center [35, 111] width 56 height 7
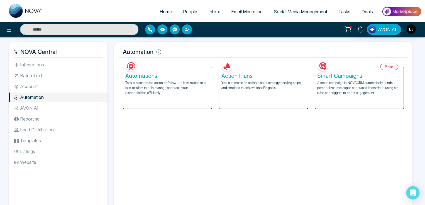
click at [164, 86] on p "Task is a scheduled action or follow-up item related to a lead or client to hel…" at bounding box center [167, 87] width 84 height 15
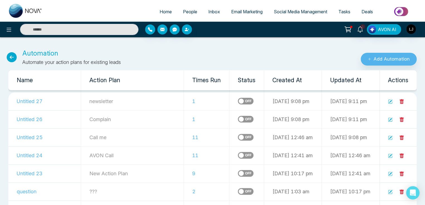
click at [391, 102] on icon at bounding box center [390, 102] width 4 height 4
click at [390, 120] on icon at bounding box center [390, 119] width 3 height 3
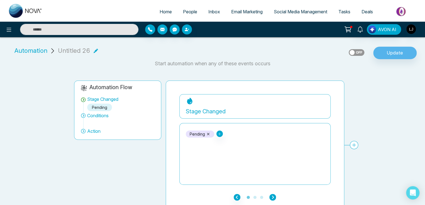
click at [274, 198] on icon "button" at bounding box center [272, 197] width 7 height 7
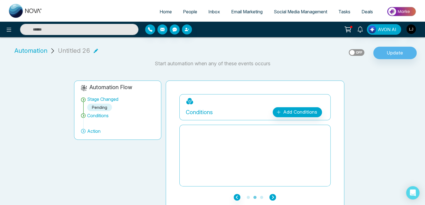
click at [274, 198] on icon "button" at bounding box center [272, 197] width 7 height 7
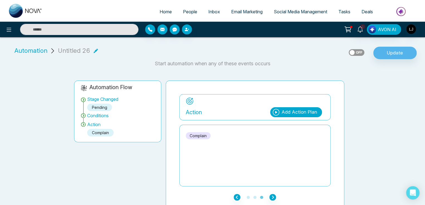
click at [34, 50] on span "Automation" at bounding box center [30, 50] width 33 height 9
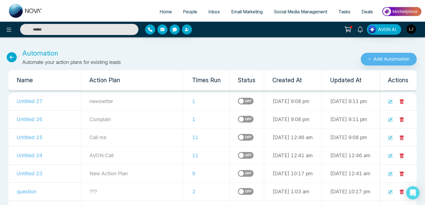
click at [389, 122] on link at bounding box center [390, 120] width 4 height 6
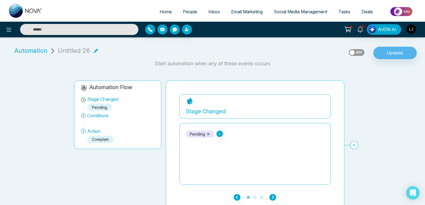
click at [242, 10] on span "Email Marketing" at bounding box center [246, 12] width 31 height 6
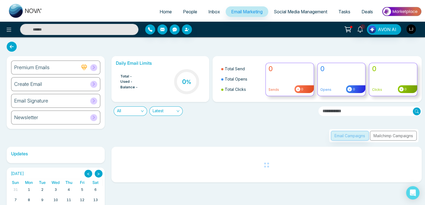
click at [78, 82] on div "Create Email" at bounding box center [55, 84] width 89 height 14
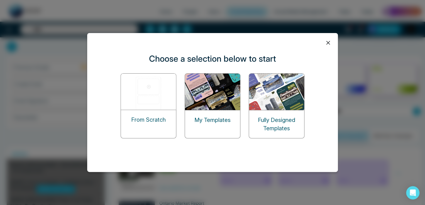
click at [206, 91] on img at bounding box center [213, 92] width 56 height 36
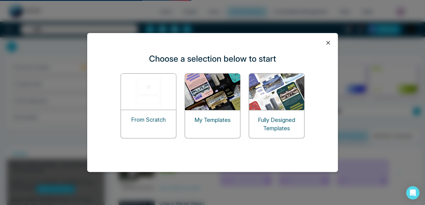
click at [220, 100] on img at bounding box center [213, 92] width 56 height 36
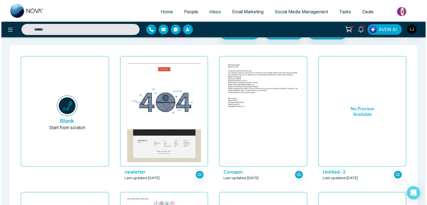
scroll to position [28, 0]
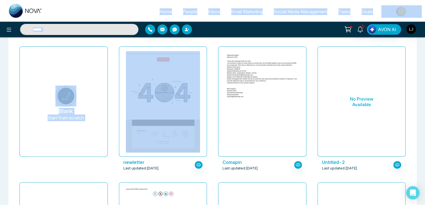
drag, startPoint x: 121, startPoint y: 163, endPoint x: 110, endPoint y: 4, distance: 159.5
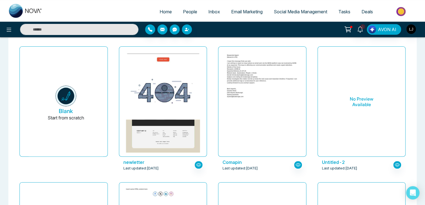
click at [112, 8] on ul "Home People Inbox Email Marketing Social Media Management Tasks Deals" at bounding box center [234, 11] width 373 height 15
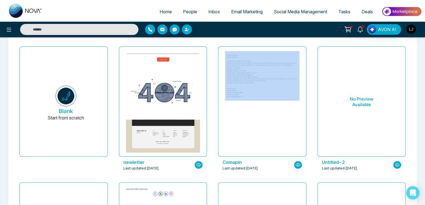
drag, startPoint x: 222, startPoint y: 162, endPoint x: 207, endPoint y: 89, distance: 73.9
click at [218, 106] on div "Comapin Last updated: Jul 21, 2025" at bounding box center [262, 109] width 88 height 127
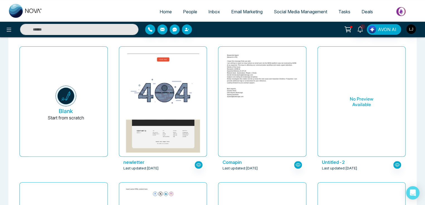
click at [114, 10] on ul "Home People Inbox Email Marketing Social Media Management Tasks Deals" at bounding box center [234, 11] width 373 height 15
click at [7, 31] on icon at bounding box center [9, 29] width 7 height 7
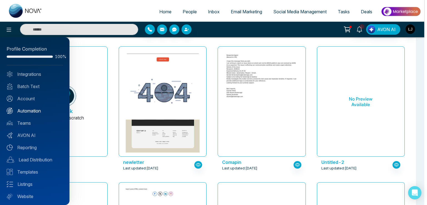
click at [28, 110] on link "Automation" at bounding box center [35, 111] width 56 height 7
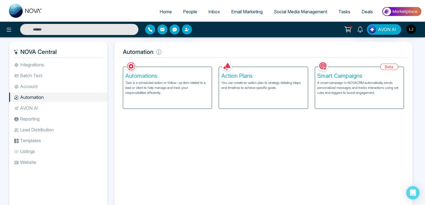
click at [255, 81] on p "You can create an action plan to strategy detailing steps and timelines to achi…" at bounding box center [263, 85] width 84 height 10
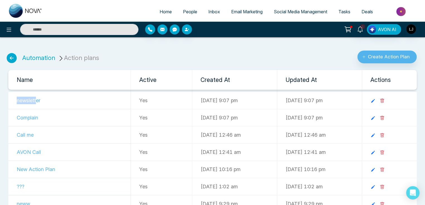
drag, startPoint x: 14, startPoint y: 99, endPoint x: 37, endPoint y: 99, distance: 23.6
click at [37, 99] on td "newsletter" at bounding box center [69, 100] width 122 height 17
drag, startPoint x: 11, startPoint y: 119, endPoint x: 41, endPoint y: 119, distance: 30.3
click at [41, 119] on td "Complain" at bounding box center [69, 117] width 122 height 17
click at [374, 101] on icon at bounding box center [373, 101] width 4 height 4
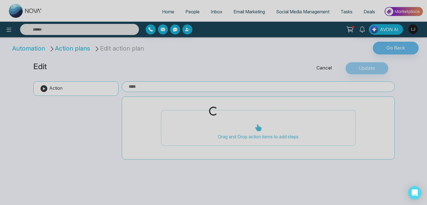
type input "**********"
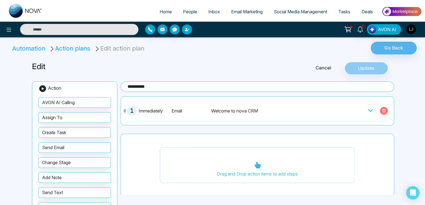
click at [371, 108] on div at bounding box center [377, 111] width 20 height 8
click at [368, 109] on icon at bounding box center [370, 111] width 6 height 6
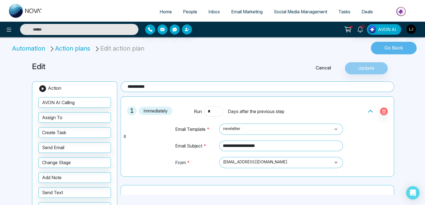
click at [383, 45] on button "Go Back" at bounding box center [393, 48] width 46 height 13
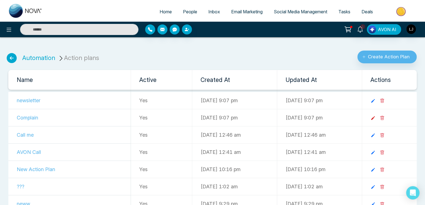
click at [374, 117] on icon at bounding box center [373, 119] width 4 height 4
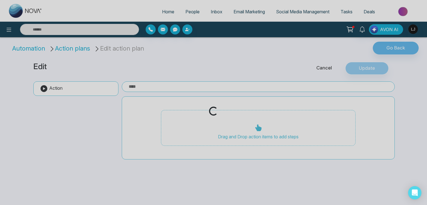
type input "********"
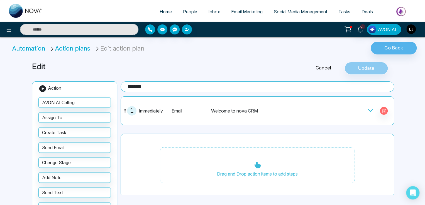
click at [367, 108] on icon at bounding box center [370, 111] width 6 height 6
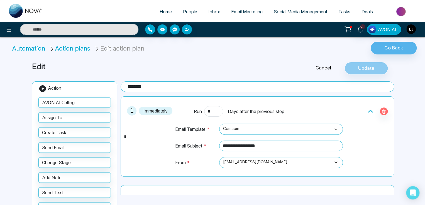
click at [323, 68] on link "Cancel" at bounding box center [323, 68] width 42 height 7
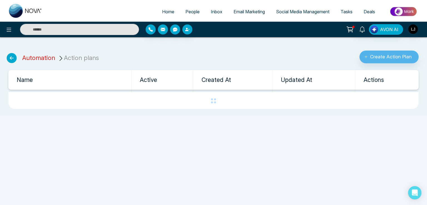
click at [45, 60] on link "Automation" at bounding box center [38, 57] width 33 height 7
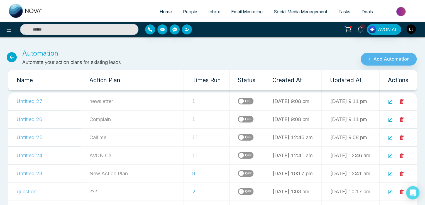
click at [388, 102] on icon at bounding box center [390, 102] width 4 height 4
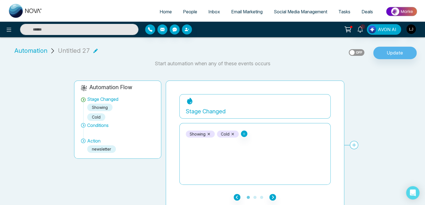
click at [36, 53] on span "Automation" at bounding box center [30, 50] width 33 height 9
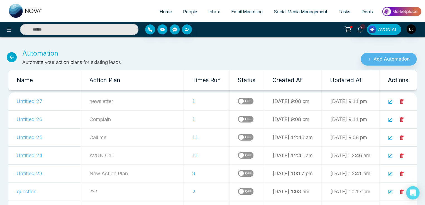
click at [393, 119] on td at bounding box center [397, 119] width 37 height 18
click at [391, 119] on icon at bounding box center [390, 119] width 3 height 3
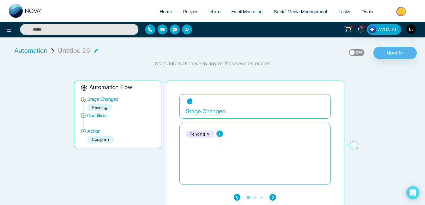
click at [184, 9] on span "People" at bounding box center [190, 12] width 14 height 6
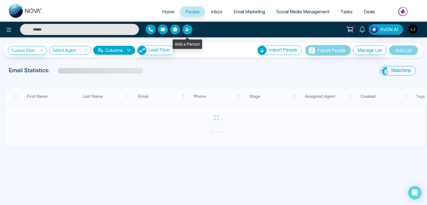
click at [187, 30] on icon "button" at bounding box center [186, 29] width 3 height 3
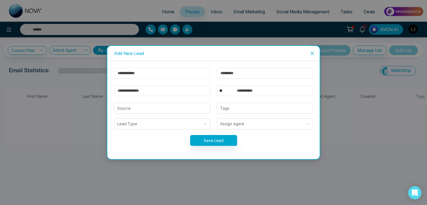
click at [124, 75] on input "text" at bounding box center [162, 73] width 96 height 11
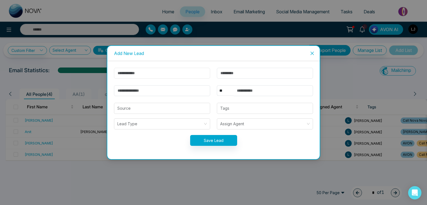
type input "******"
click at [125, 89] on input "email" at bounding box center [162, 90] width 96 height 11
type input "**********"
click at [228, 90] on select "** **** *** *** *** **** ***" at bounding box center [225, 90] width 17 height 11
select select "***"
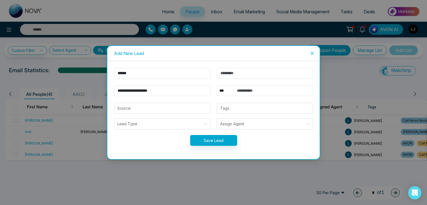
click at [217, 85] on select "** **** *** *** *** **** ***" at bounding box center [225, 90] width 17 height 11
click at [247, 90] on input "text" at bounding box center [274, 90] width 80 height 11
type input "**********"
click at [220, 138] on button "Save Lead" at bounding box center [213, 140] width 47 height 11
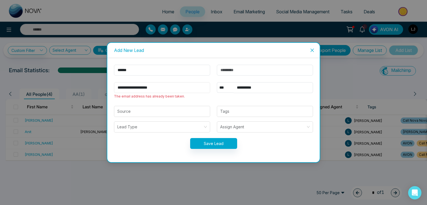
click at [130, 86] on input "**********" at bounding box center [162, 87] width 96 height 11
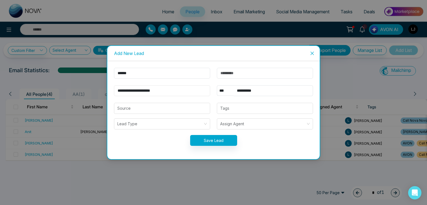
type input "**********"
click at [212, 142] on button "Save Lead" at bounding box center [213, 140] width 47 height 11
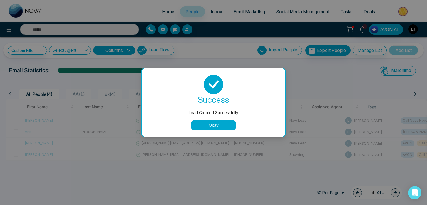
click at [212, 125] on button "Okay" at bounding box center [213, 125] width 45 height 10
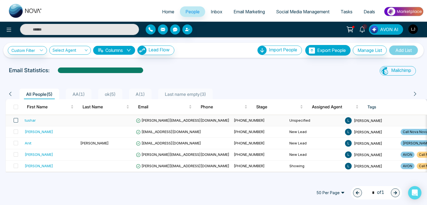
click at [16, 119] on span at bounding box center [16, 120] width 4 height 4
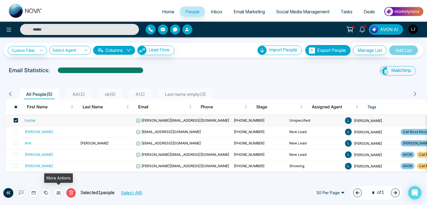
click at [58, 193] on icon at bounding box center [58, 193] width 4 height 4
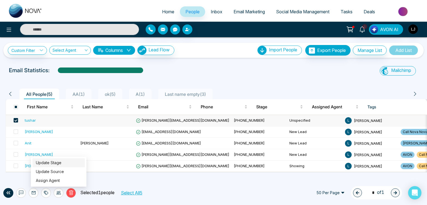
click at [52, 164] on link "Update Stage" at bounding box center [49, 163] width 26 height 5
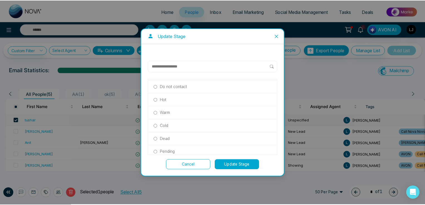
scroll to position [119, 0]
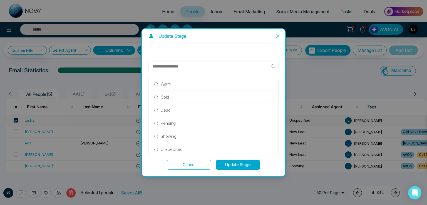
click at [174, 134] on p "Showing" at bounding box center [169, 137] width 16 height 6
click at [233, 168] on button "Update Stage" at bounding box center [238, 165] width 45 height 10
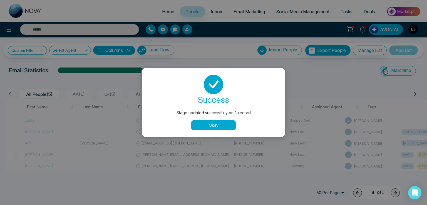
click at [210, 125] on button "Okay" at bounding box center [213, 125] width 45 height 10
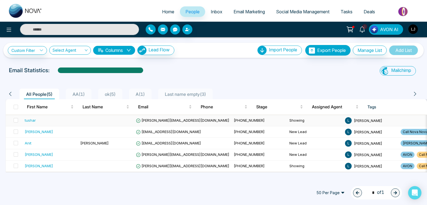
click at [159, 119] on span "lokesh+1@mmnovatech.com" at bounding box center [182, 120] width 93 height 4
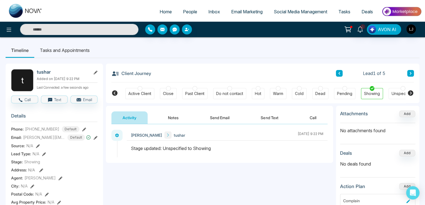
scroll to position [0, 121]
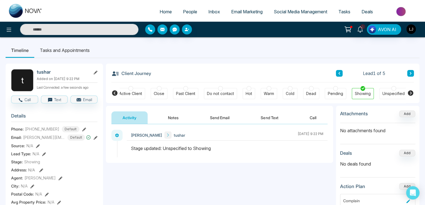
drag, startPoint x: 164, startPoint y: 149, endPoint x: 217, endPoint y: 146, distance: 53.2
click at [217, 146] on div "Stage updated: Unspecified to Showing" at bounding box center [227, 148] width 192 height 7
click at [202, 184] on div "**********" at bounding box center [219, 179] width 227 height 111
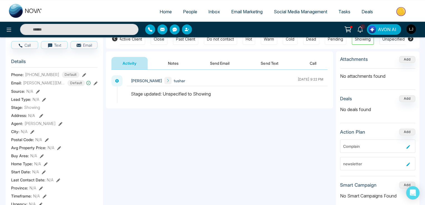
scroll to position [0, 0]
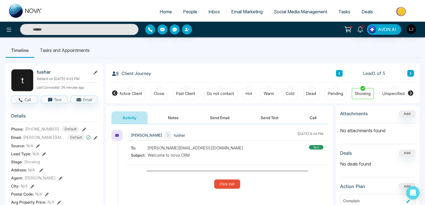
click at [162, 11] on span "Home" at bounding box center [165, 12] width 12 height 6
select select "*"
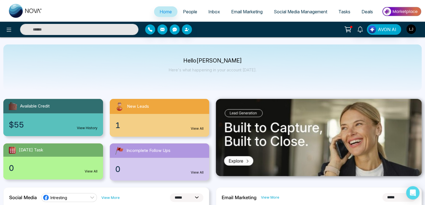
click at [417, 28] on div "AVON AI" at bounding box center [336, 29] width 170 height 11
click at [410, 27] on img "button" at bounding box center [410, 28] width 9 height 9
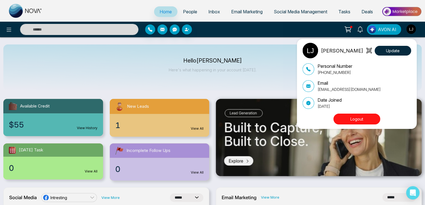
click at [361, 120] on button "Logout" at bounding box center [356, 119] width 47 height 11
click at [345, 116] on button "Logout" at bounding box center [356, 119] width 47 height 11
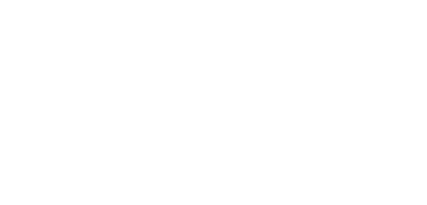
select select "*"
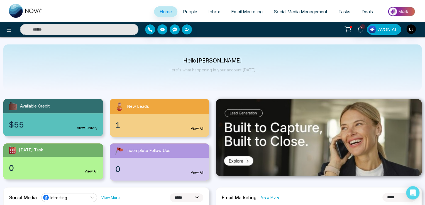
click at [118, 61] on div "Hello [PERSON_NAME] Here's what happening in your account [DATE]." at bounding box center [212, 68] width 418 height 46
click at [411, 28] on img "button" at bounding box center [410, 28] width 9 height 9
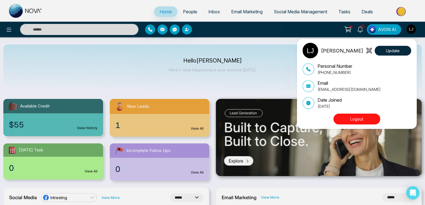
click at [101, 15] on div "[PERSON_NAME] Update Personal Number [PHONE_NUMBER] Email [EMAIL_ADDRESS][DOMAI…" at bounding box center [212, 102] width 425 height 205
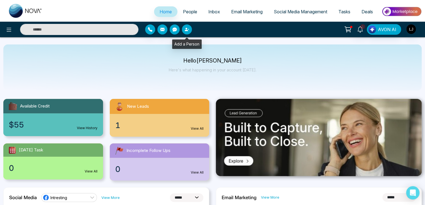
click at [188, 30] on icon "button" at bounding box center [186, 29] width 4 height 4
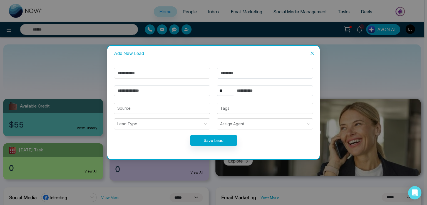
click at [130, 75] on input "text" at bounding box center [162, 73] width 96 height 11
type input "******"
click at [127, 91] on input "email" at bounding box center [162, 90] width 96 height 11
type input "**********"
drag, startPoint x: 225, startPoint y: 91, endPoint x: 223, endPoint y: 95, distance: 4.1
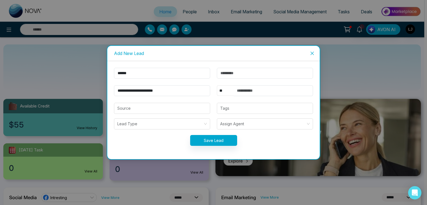
click at [225, 91] on select "** **** *** *** *** **** ***" at bounding box center [225, 90] width 17 height 11
select select "***"
click at [217, 85] on select "** **** *** *** *** **** ***" at bounding box center [225, 90] width 17 height 11
click at [243, 93] on input "text" at bounding box center [274, 90] width 80 height 11
click at [216, 137] on button "Save Lead" at bounding box center [213, 140] width 47 height 11
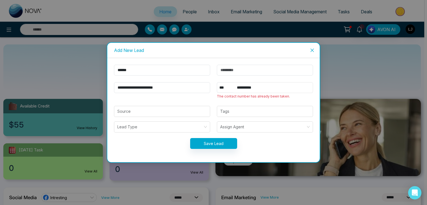
click at [254, 87] on input "**********" at bounding box center [274, 87] width 80 height 11
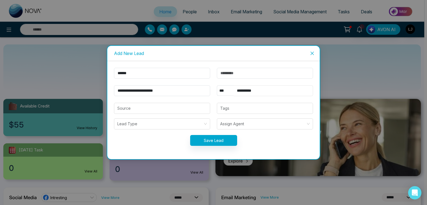
type input "**********"
click at [215, 138] on button "Save Lead" at bounding box center [213, 140] width 47 height 11
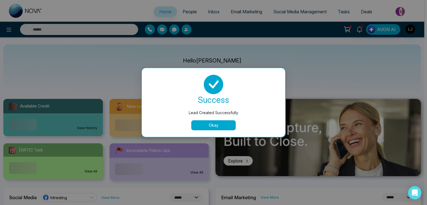
click at [216, 123] on button "Okay" at bounding box center [213, 125] width 45 height 10
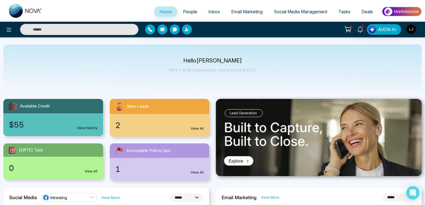
click at [409, 30] on img "button" at bounding box center [410, 28] width 9 height 9
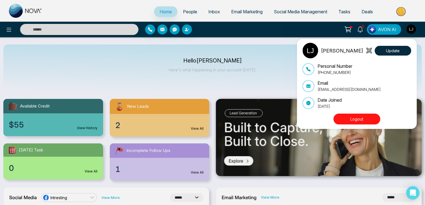
click at [309, 25] on div "[PERSON_NAME] Update Personal Number [PHONE_NUMBER] Email [EMAIL_ADDRESS][DOMAI…" at bounding box center [212, 102] width 425 height 205
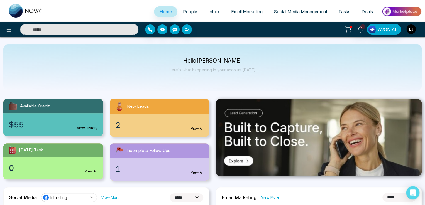
click at [410, 26] on img "button" at bounding box center [410, 28] width 9 height 9
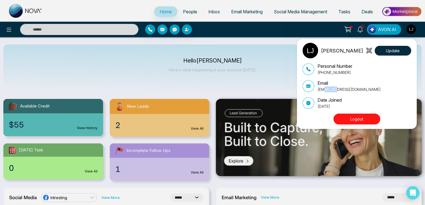
drag, startPoint x: 322, startPoint y: 90, endPoint x: 334, endPoint y: 90, distance: 12.8
click at [334, 90] on p "[EMAIL_ADDRESS][DOMAIN_NAME]" at bounding box center [348, 90] width 63 height 6
click at [318, 88] on p "[EMAIL_ADDRESS][DOMAIN_NAME]" at bounding box center [348, 90] width 63 height 6
click at [12, 27] on div "[PERSON_NAME] Update Personal Number [PHONE_NUMBER] Email [EMAIL_ADDRESS][DOMAI…" at bounding box center [212, 102] width 425 height 205
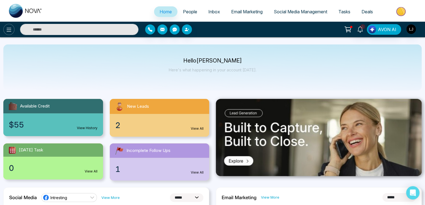
click at [11, 28] on icon at bounding box center [9, 29] width 7 height 7
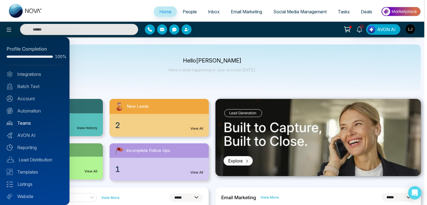
click at [20, 124] on link "Teams" at bounding box center [35, 123] width 56 height 7
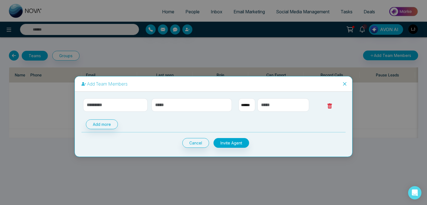
click at [345, 84] on icon "close" at bounding box center [344, 83] width 3 height 3
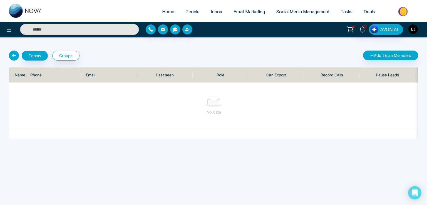
click at [415, 30] on img "button" at bounding box center [413, 28] width 9 height 9
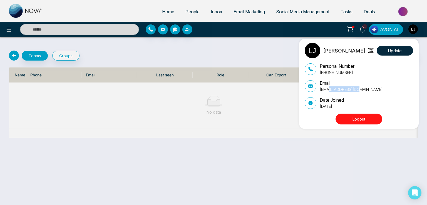
drag, startPoint x: 326, startPoint y: 90, endPoint x: 357, endPoint y: 88, distance: 31.0
click at [357, 88] on p "[EMAIL_ADDRESS][DOMAIN_NAME]" at bounding box center [351, 90] width 63 height 6
click at [145, 43] on div "[PERSON_NAME] Update Personal Number [PHONE_NUMBER] Email [EMAIL_ADDRESS][DOMAI…" at bounding box center [213, 102] width 427 height 205
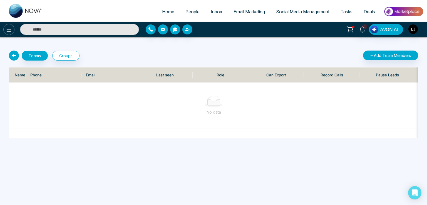
click at [8, 28] on icon at bounding box center [9, 30] width 5 height 4
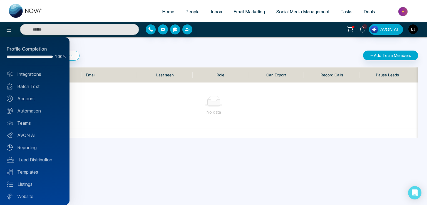
click at [124, 9] on div at bounding box center [213, 102] width 427 height 205
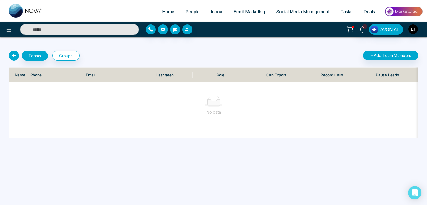
click at [349, 32] on circle at bounding box center [349, 32] width 1 height 1
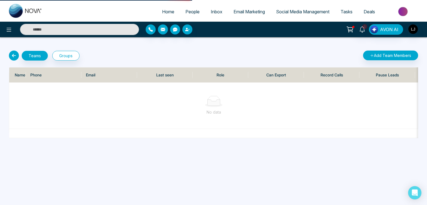
click at [165, 13] on span "Home" at bounding box center [168, 12] width 12 height 6
select select "*"
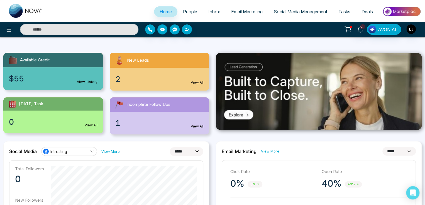
scroll to position [28, 0]
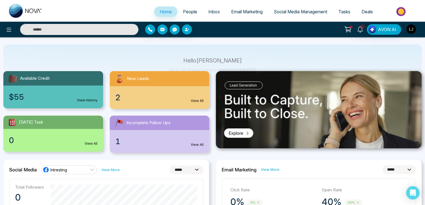
click at [413, 29] on img "button" at bounding box center [410, 28] width 9 height 9
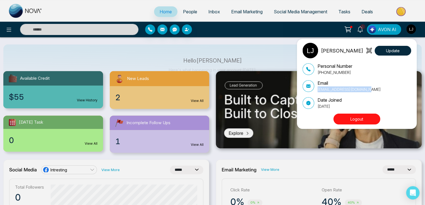
drag, startPoint x: 316, startPoint y: 90, endPoint x: 365, endPoint y: 90, distance: 49.0
click at [365, 90] on div "Email lokeshjoshi6454@gmail.com" at bounding box center [356, 86] width 109 height 13
click at [184, 13] on div "Lokesh Joshi Update Personal Number +918421020309 Email lokeshjoshi6454@gmail.c…" at bounding box center [212, 102] width 425 height 205
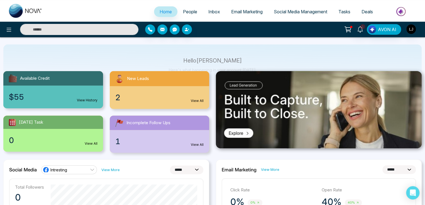
click at [184, 13] on span "People" at bounding box center [190, 12] width 14 height 6
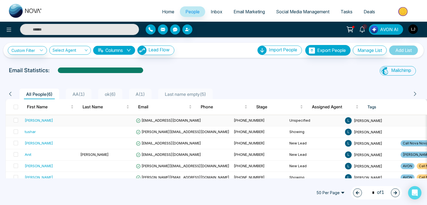
click at [29, 120] on div "Lokesh" at bounding box center [39, 121] width 28 height 6
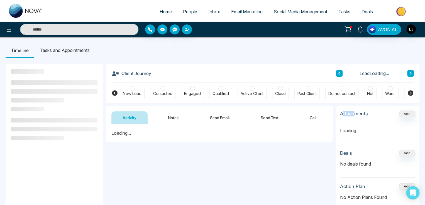
drag, startPoint x: 343, startPoint y: 114, endPoint x: 355, endPoint y: 111, distance: 12.8
click at [355, 111] on h3 "Attachments" at bounding box center [354, 114] width 28 height 6
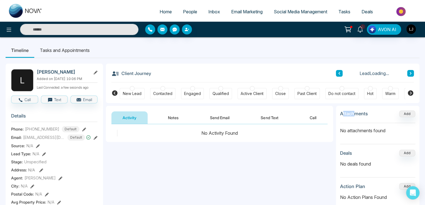
click at [221, 118] on button "Send Email" at bounding box center [220, 118] width 42 height 13
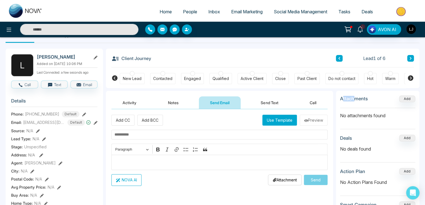
scroll to position [28, 0]
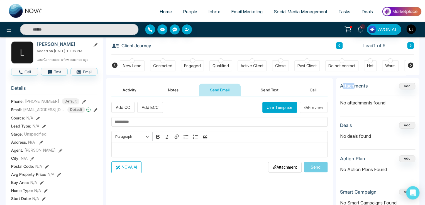
click at [272, 89] on button "Send Text" at bounding box center [269, 90] width 40 height 13
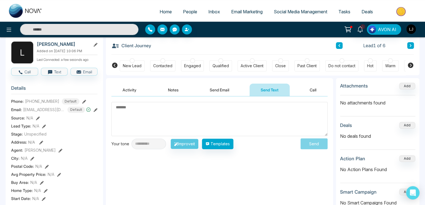
click at [309, 91] on button "Call" at bounding box center [312, 90] width 29 height 13
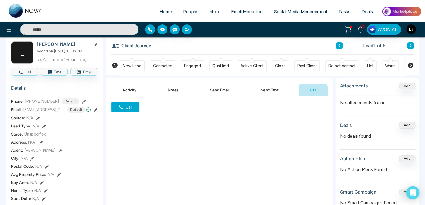
click at [410, 29] on img "button" at bounding box center [410, 28] width 9 height 9
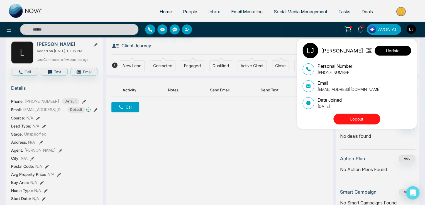
click at [386, 49] on button "Update" at bounding box center [392, 51] width 36 height 10
select select "***"
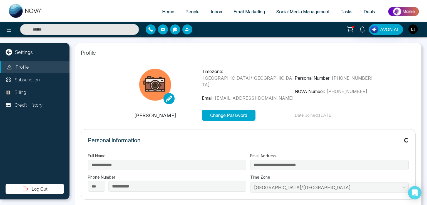
type input "*"
drag, startPoint x: 327, startPoint y: 91, endPoint x: 332, endPoint y: 93, distance: 4.5
click at [332, 93] on span "+12368370229" at bounding box center [347, 92] width 41 height 6
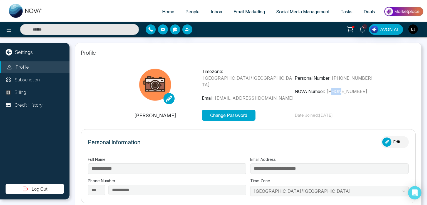
drag, startPoint x: 340, startPoint y: 92, endPoint x: 333, endPoint y: 91, distance: 7.3
click at [333, 91] on span "+12368370229" at bounding box center [347, 92] width 41 height 6
click at [334, 92] on span "+12368370229" at bounding box center [347, 92] width 41 height 6
drag, startPoint x: 341, startPoint y: 90, endPoint x: 349, endPoint y: 93, distance: 9.0
click at [350, 93] on span "+12368370229" at bounding box center [347, 92] width 41 height 6
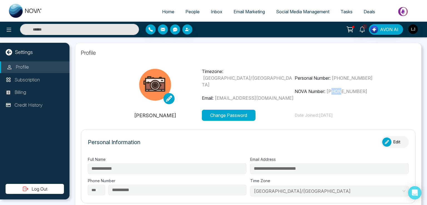
drag, startPoint x: 333, startPoint y: 89, endPoint x: 341, endPoint y: 90, distance: 7.6
click at [341, 90] on span "+12368370229" at bounding box center [347, 92] width 41 height 6
click at [328, 92] on span "+12368370229" at bounding box center [347, 92] width 41 height 6
click at [331, 91] on span "+12368370229" at bounding box center [347, 92] width 41 height 6
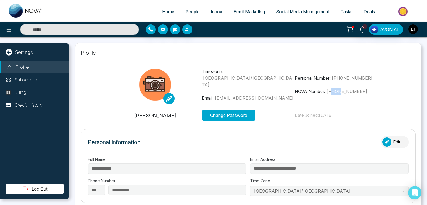
drag, startPoint x: 334, startPoint y: 91, endPoint x: 342, endPoint y: 90, distance: 8.1
click at [342, 90] on span "+12368370229" at bounding box center [347, 92] width 41 height 6
click at [342, 91] on span "+12368370229" at bounding box center [347, 92] width 41 height 6
drag, startPoint x: 333, startPoint y: 91, endPoint x: 342, endPoint y: 90, distance: 9.5
click at [342, 90] on span "+12368370229" at bounding box center [347, 92] width 41 height 6
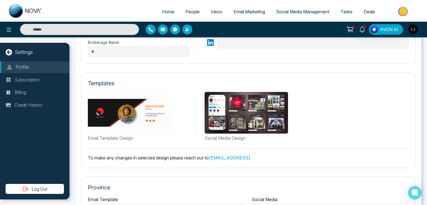
scroll to position [296, 0]
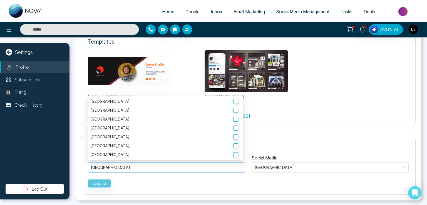
click at [94, 165] on span "Alberta" at bounding box center [111, 167] width 40 height 5
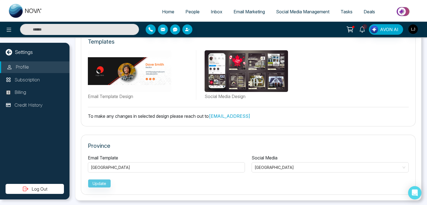
click at [216, 180] on div "Update" at bounding box center [248, 182] width 321 height 11
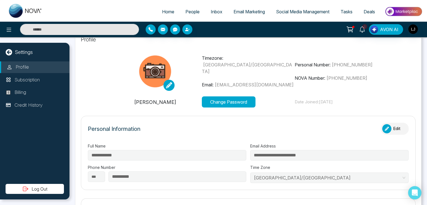
scroll to position [0, 0]
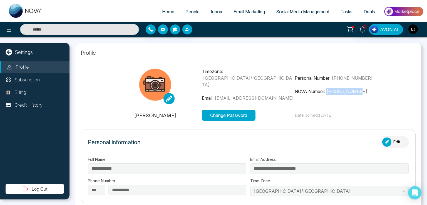
drag, startPoint x: 328, startPoint y: 90, endPoint x: 366, endPoint y: 91, distance: 37.8
click at [366, 91] on p "NOVA Number: +12368370229" at bounding box center [341, 91] width 93 height 7
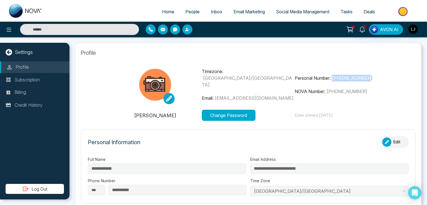
drag, startPoint x: 333, startPoint y: 78, endPoint x: 373, endPoint y: 74, distance: 39.7
click at [373, 74] on div "Timezone: Asia/Kolkata Email: lokeshjoshi6454@gmail.com Personal Number: +91842…" at bounding box center [248, 84] width 279 height 39
click at [345, 81] on p "Personal Number: +918421020309" at bounding box center [341, 78] width 93 height 7
click at [339, 78] on span "+918421020309" at bounding box center [352, 78] width 41 height 6
drag, startPoint x: 335, startPoint y: 76, endPoint x: 386, endPoint y: 74, distance: 51.0
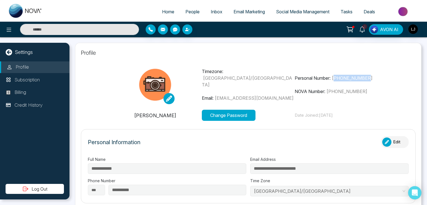
click at [386, 74] on section "Timezone: Asia/Kolkata Email: lokeshjoshi6454@gmail.com Personal Number: +91842…" at bounding box center [248, 93] width 335 height 56
click at [187, 11] on span "People" at bounding box center [193, 12] width 14 height 6
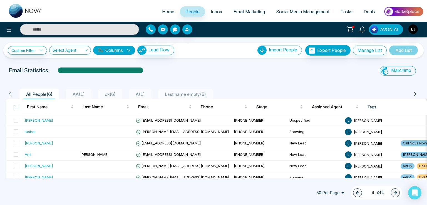
click at [15, 105] on span at bounding box center [16, 107] width 4 height 4
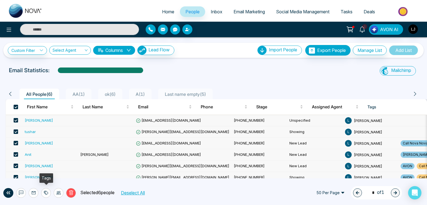
click at [46, 194] on icon at bounding box center [46, 193] width 4 height 4
click at [30, 80] on div "All People ( 6 ) AA ( 1 ) ok ( 6 ) A ( 1 ) Last name empty ( 5 ) First Name Las…" at bounding box center [213, 132] width 421 height 104
click at [16, 106] on span at bounding box center [16, 107] width 4 height 4
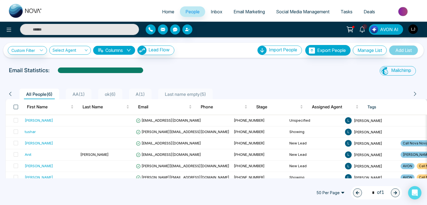
click at [16, 106] on span at bounding box center [16, 107] width 4 height 4
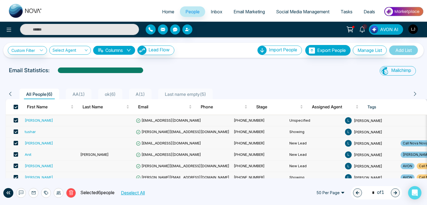
click at [16, 106] on span at bounding box center [16, 107] width 4 height 4
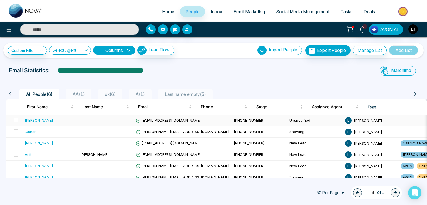
click at [15, 119] on span at bounding box center [16, 120] width 4 height 4
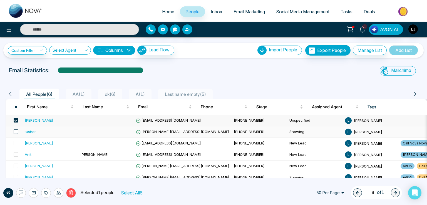
click at [15, 130] on span at bounding box center [16, 132] width 4 height 4
click at [14, 144] on span at bounding box center [16, 143] width 4 height 4
click at [17, 154] on span at bounding box center [16, 154] width 4 height 4
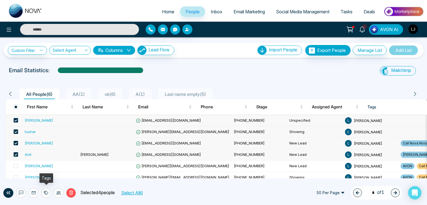
click at [45, 192] on icon at bounding box center [45, 193] width 3 height 4
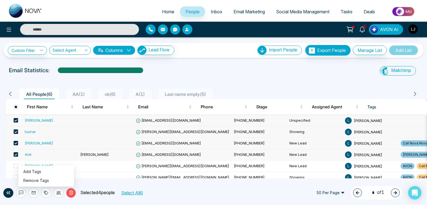
click at [177, 62] on div "Custom Filter Choose a filter Cancel Apply Select Agent Columns Lead Flow Impor…" at bounding box center [213, 107] width 427 height 141
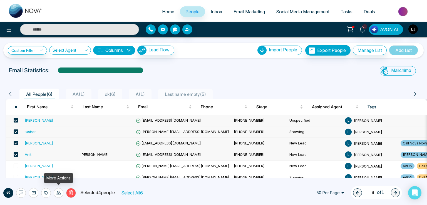
click at [58, 195] on icon at bounding box center [58, 193] width 4 height 4
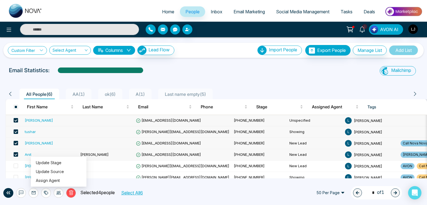
click at [25, 51] on link "Custom Filter" at bounding box center [27, 50] width 39 height 9
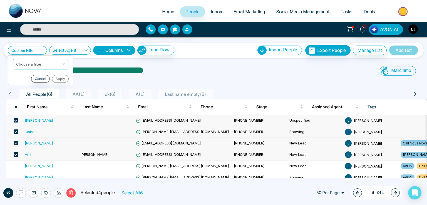
click at [28, 66] on input "search" at bounding box center [38, 63] width 45 height 8
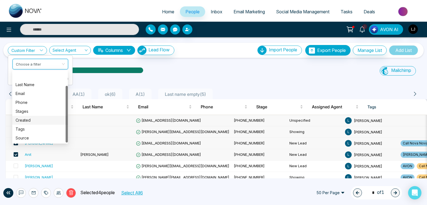
scroll to position [18, 0]
click at [27, 122] on div "Source" at bounding box center [40, 120] width 49 height 6
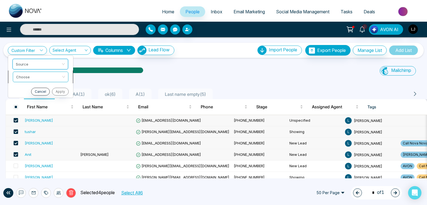
click at [29, 75] on input "search" at bounding box center [38, 76] width 45 height 8
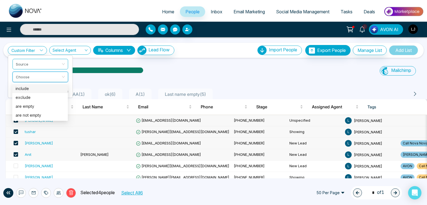
click at [29, 91] on div "include" at bounding box center [40, 89] width 49 height 6
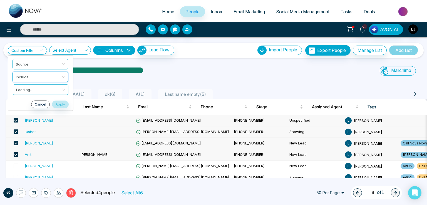
click at [33, 91] on input "search" at bounding box center [38, 89] width 45 height 8
click at [176, 62] on div "Custom Filter Source include Choose Cancel Apply Select Agent Columns Lead Flow…" at bounding box center [213, 107] width 427 height 141
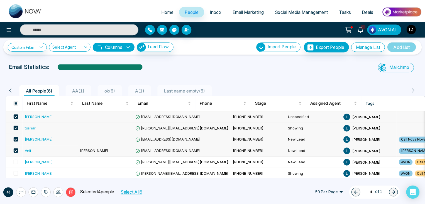
scroll to position [0, 0]
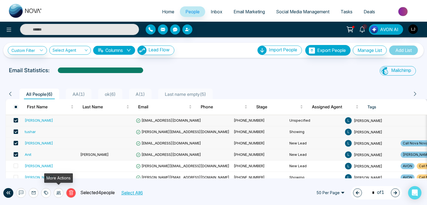
click at [58, 195] on icon at bounding box center [58, 193] width 4 height 4
click at [31, 119] on div "[PERSON_NAME]" at bounding box center [39, 121] width 28 height 6
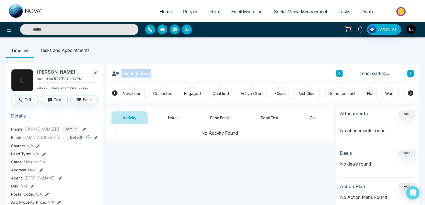
drag, startPoint x: 122, startPoint y: 73, endPoint x: 150, endPoint y: 73, distance: 27.5
click at [150, 73] on h3 "Client Journey" at bounding box center [131, 73] width 40 height 8
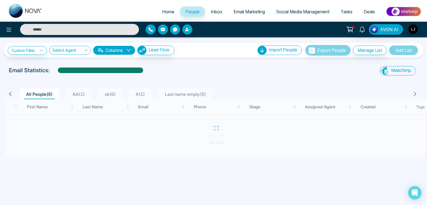
click at [415, 28] on img "button" at bounding box center [413, 28] width 9 height 9
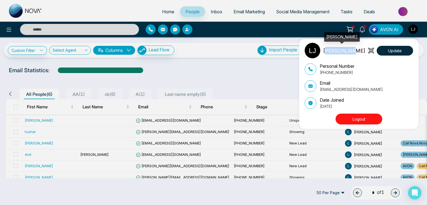
drag, startPoint x: 327, startPoint y: 51, endPoint x: 351, endPoint y: 50, distance: 23.4
click at [351, 50] on p "[PERSON_NAME]" at bounding box center [344, 51] width 42 height 8
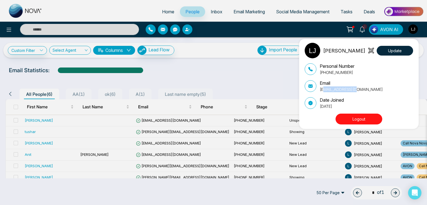
drag, startPoint x: 322, startPoint y: 89, endPoint x: 354, endPoint y: 87, distance: 31.5
click at [354, 87] on p "lokeshjoshi6454@gmail.com" at bounding box center [351, 90] width 63 height 6
click at [16, 106] on div "Lokesh Joshi Update Personal Number +918421020309 Email lokeshjoshi6454@gmail.c…" at bounding box center [213, 102] width 427 height 205
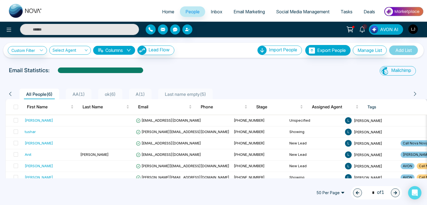
click at [16, 106] on span at bounding box center [16, 107] width 4 height 4
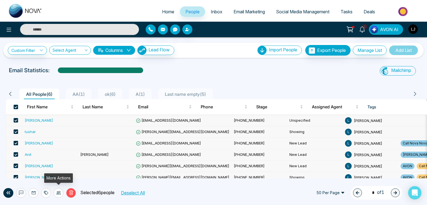
click at [60, 192] on icon at bounding box center [58, 192] width 4 height 3
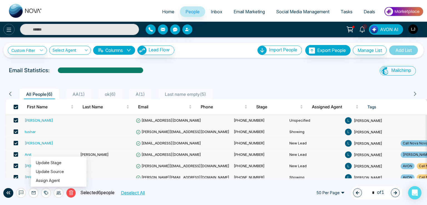
click at [8, 29] on icon at bounding box center [9, 30] width 5 height 4
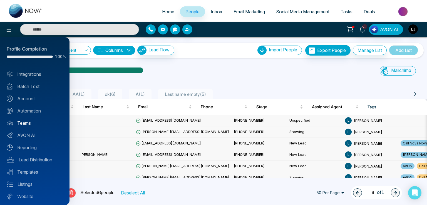
click at [27, 124] on link "Teams" at bounding box center [35, 123] width 56 height 7
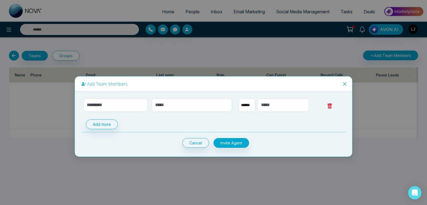
select select "**"
click at [346, 84] on icon "close" at bounding box center [345, 84] width 4 height 4
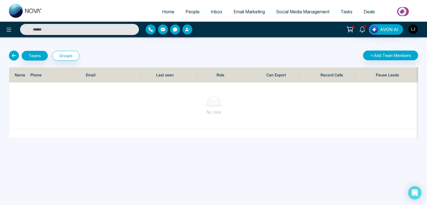
click at [188, 10] on span "People" at bounding box center [193, 12] width 14 height 6
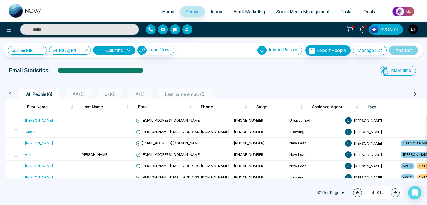
click at [16, 97] on div "All People ( 6 ) AA ( 1 ) ok ( 6 ) A ( 1 ) Last name empty ( 5 )" at bounding box center [212, 94] width 412 height 11
click at [16, 108] on span at bounding box center [16, 107] width 4 height 4
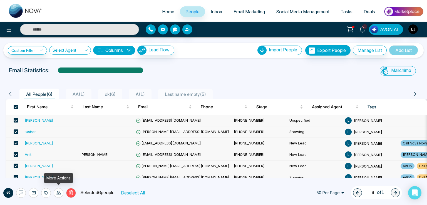
click at [59, 192] on icon at bounding box center [58, 193] width 4 height 4
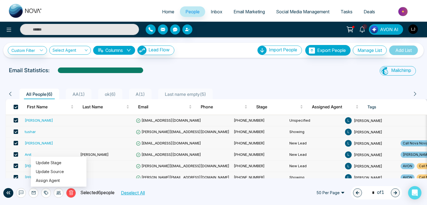
click at [205, 65] on div "Custom Filter Choose a filter Cancel Apply Select Agent Columns Lead Flow Impor…" at bounding box center [213, 107] width 427 height 141
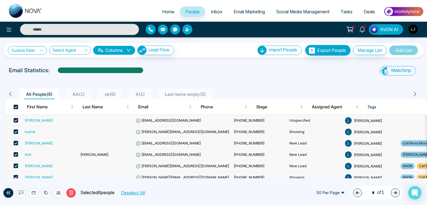
click at [29, 50] on link "Custom Filter" at bounding box center [27, 50] width 39 height 9
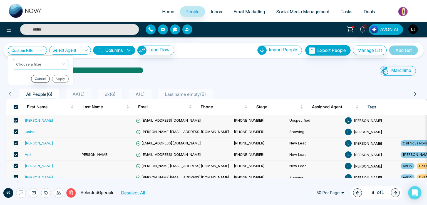
click at [31, 67] on input "search" at bounding box center [38, 63] width 45 height 8
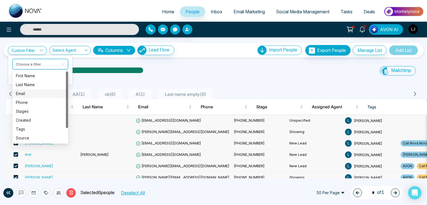
click at [27, 94] on div "Email" at bounding box center [40, 94] width 49 height 6
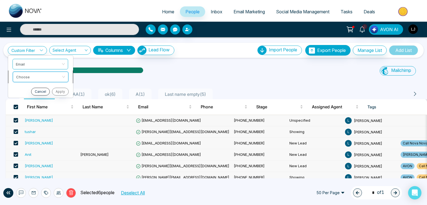
click at [29, 75] on input "search" at bounding box center [38, 76] width 45 height 8
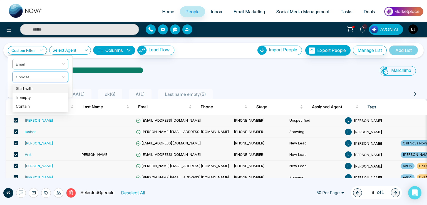
click at [27, 89] on div "Start with" at bounding box center [40, 89] width 49 height 6
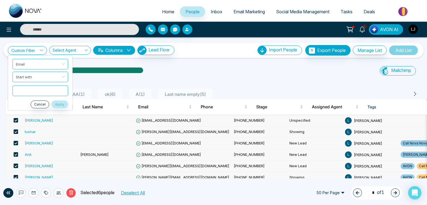
click at [27, 90] on input "text" at bounding box center [41, 90] width 56 height 11
type input "*"
click at [55, 103] on button "Apply" at bounding box center [59, 104] width 17 height 8
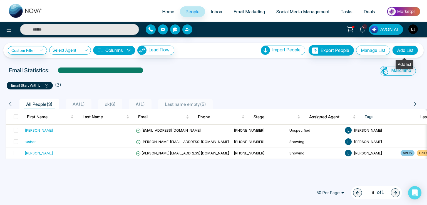
click at [400, 50] on button "Add List" at bounding box center [406, 50] width 26 height 9
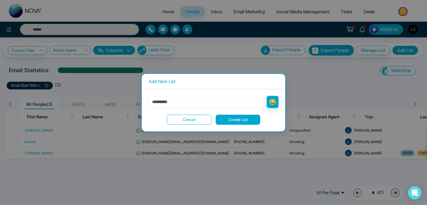
click at [160, 102] on input "text" at bounding box center [207, 102] width 116 height 12
type input "**********"
click at [237, 117] on button "Create List" at bounding box center [238, 120] width 45 height 10
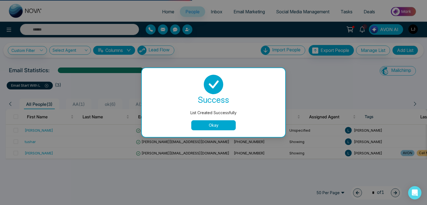
click at [212, 123] on button "Okay" at bounding box center [213, 125] width 45 height 10
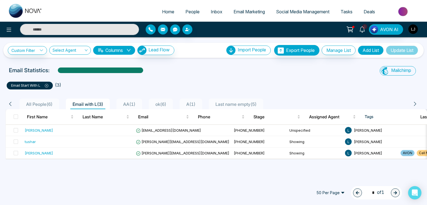
click at [414, 31] on img "button" at bounding box center [413, 28] width 9 height 9
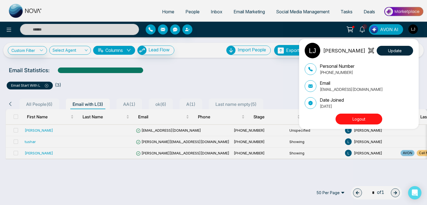
click at [193, 53] on div "Lokesh Joshi Update Personal Number +918421020309 Email lokeshjoshi6454@gmail.c…" at bounding box center [213, 102] width 427 height 205
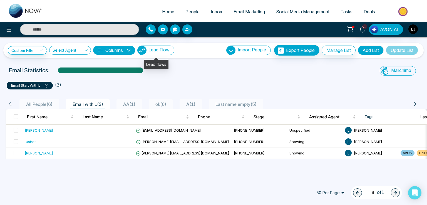
click at [159, 50] on span "Lead Flow" at bounding box center [159, 50] width 21 height 6
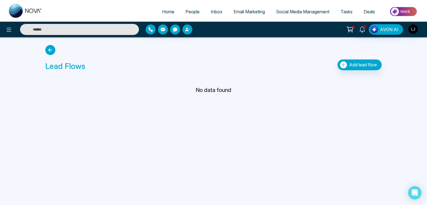
click at [186, 11] on span "People" at bounding box center [193, 12] width 14 height 6
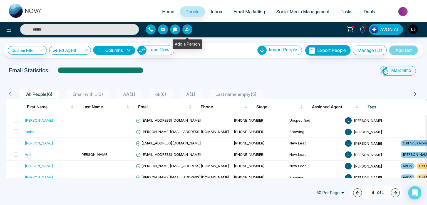
click at [189, 28] on icon "button" at bounding box center [187, 29] width 4 height 4
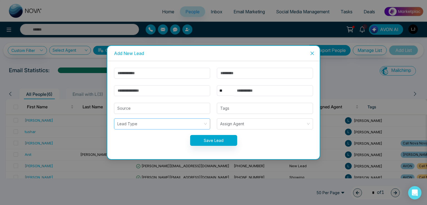
click at [129, 125] on input "search" at bounding box center [160, 124] width 86 height 11
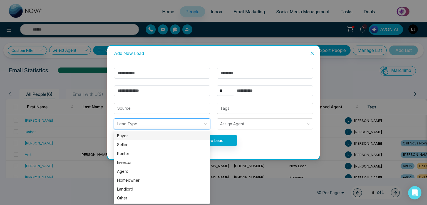
click at [314, 54] on icon "close" at bounding box center [312, 53] width 4 height 4
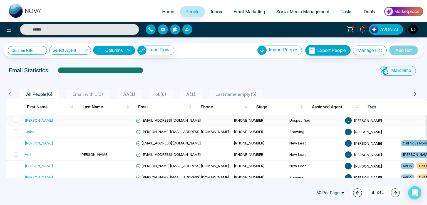
click at [28, 120] on div "[PERSON_NAME]" at bounding box center [39, 121] width 28 height 6
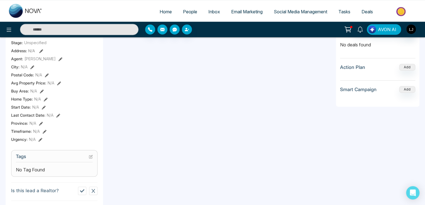
scroll to position [214, 0]
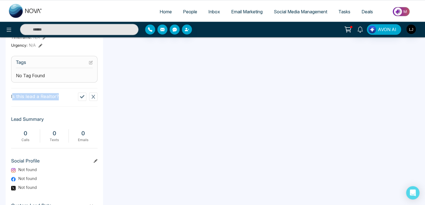
drag, startPoint x: 13, startPoint y: 99, endPoint x: 62, endPoint y: 102, distance: 48.8
click at [62, 102] on section "Is this lead a Realtor?" at bounding box center [54, 97] width 86 height 19
click at [47, 100] on p "Is this lead a Realtor?" at bounding box center [35, 96] width 48 height 7
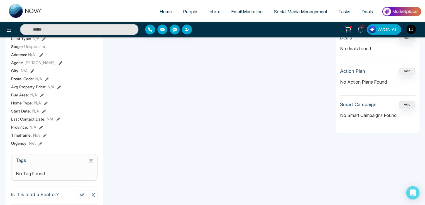
scroll to position [116, 0]
click at [185, 34] on button "button" at bounding box center [187, 29] width 10 height 10
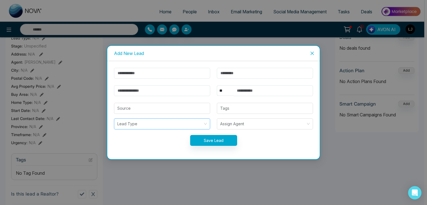
click at [140, 125] on input "search" at bounding box center [160, 124] width 86 height 11
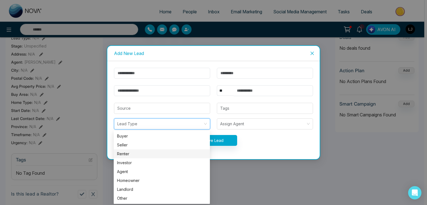
click at [109, 143] on div "** **** *** *** *** **** *** Source Tags Lead Type Assign Agent Save Lead" at bounding box center [213, 110] width 213 height 98
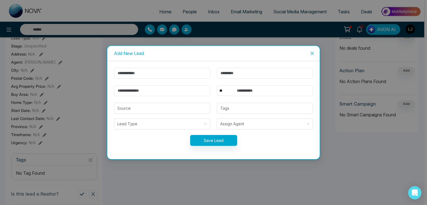
click at [313, 52] on icon "close" at bounding box center [312, 53] width 4 height 4
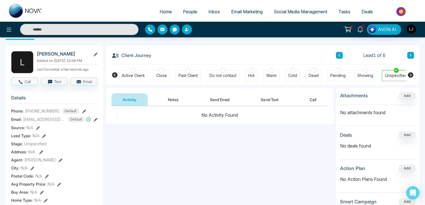
scroll to position [28, 0]
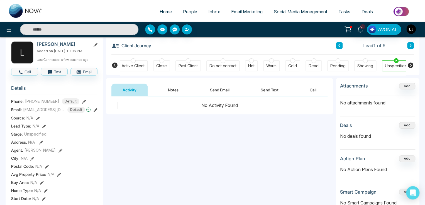
click at [289, 12] on span "Social Media Management" at bounding box center [299, 12] width 53 height 6
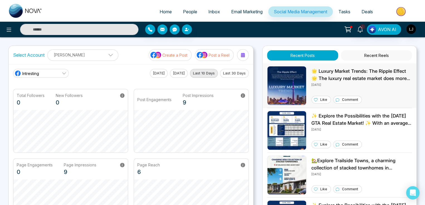
click at [287, 85] on img at bounding box center [286, 85] width 39 height 39
click at [184, 10] on span "People" at bounding box center [190, 12] width 14 height 6
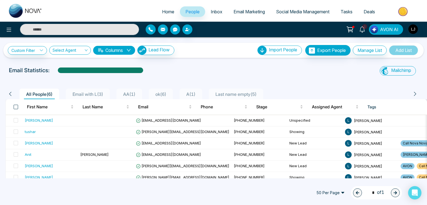
click at [16, 107] on span at bounding box center [16, 107] width 4 height 4
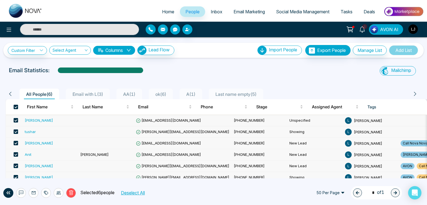
click at [33, 122] on div "[PERSON_NAME]" at bounding box center [39, 121] width 28 height 6
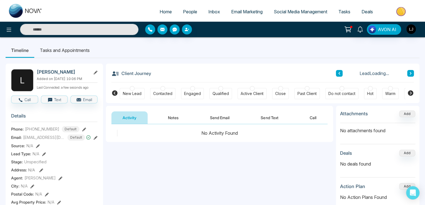
click at [223, 119] on button "Send Email" at bounding box center [220, 118] width 42 height 13
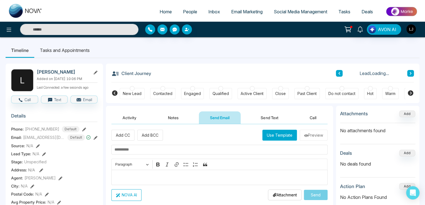
click at [213, 13] on span "Inbox" at bounding box center [214, 12] width 12 height 6
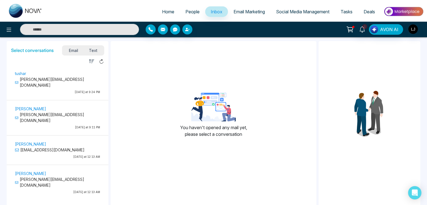
click at [92, 49] on span "Text" at bounding box center [93, 51] width 19 height 8
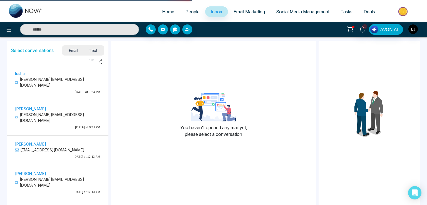
click at [186, 13] on span "People" at bounding box center [193, 12] width 14 height 6
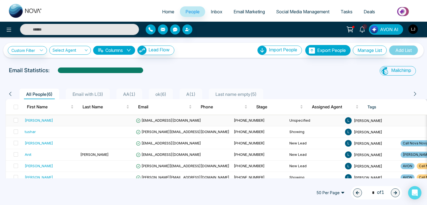
click at [152, 118] on span "lokeshjoshi1252@gmail.com" at bounding box center [168, 120] width 65 height 4
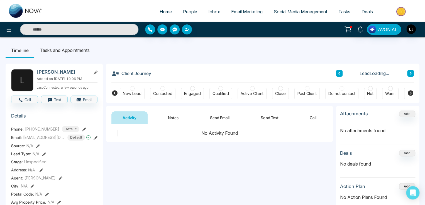
click at [267, 118] on button "Send Text" at bounding box center [269, 118] width 40 height 13
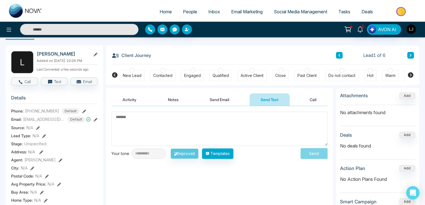
scroll to position [28, 0]
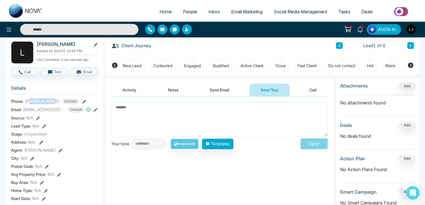
drag, startPoint x: 31, startPoint y: 105, endPoint x: 55, endPoint y: 105, distance: 24.5
click at [55, 104] on span "+918888401005" at bounding box center [42, 101] width 34 height 6
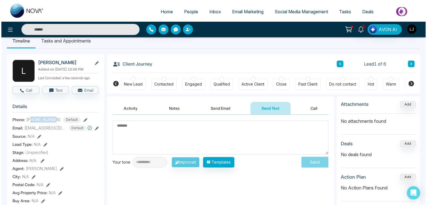
scroll to position [0, 0]
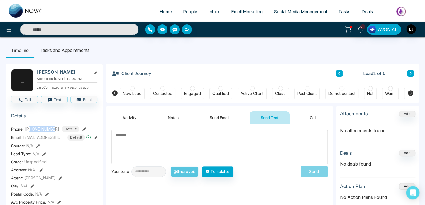
click at [209, 10] on span "Inbox" at bounding box center [214, 12] width 12 height 6
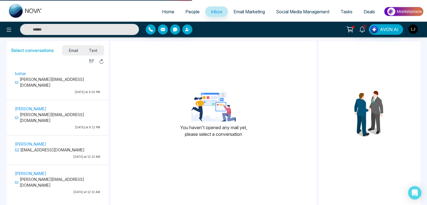
click at [94, 50] on span "Text" at bounding box center [93, 51] width 19 height 8
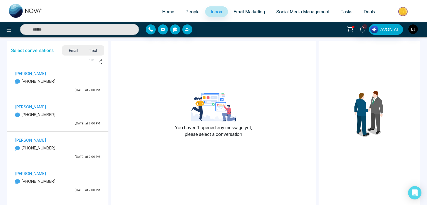
click at [43, 83] on p "[PHONE_NUMBER]" at bounding box center [57, 81] width 85 height 6
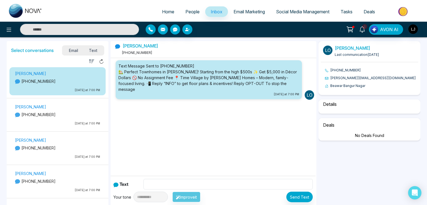
select select "****"
select select "**********"
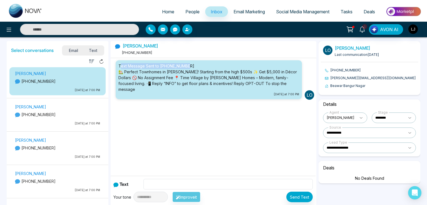
drag, startPoint x: 120, startPoint y: 64, endPoint x: 191, endPoint y: 65, distance: 70.1
click at [191, 65] on div "Text Message Sent to [PHONE_NUMBER] 🏡 Perfect Townhomes in [PERSON_NAME]! Start…" at bounding box center [209, 77] width 181 height 29
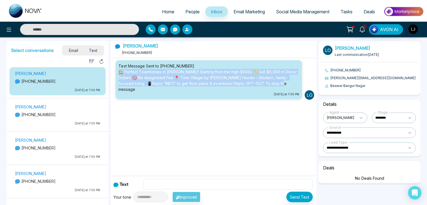
drag, startPoint x: 118, startPoint y: 70, endPoint x: 274, endPoint y: 86, distance: 156.6
click at [274, 86] on li "Text Message Sent to [PHONE_NUMBER] 🏡 Perfect Townhomes in [PERSON_NAME]! Start…" at bounding box center [209, 79] width 186 height 39
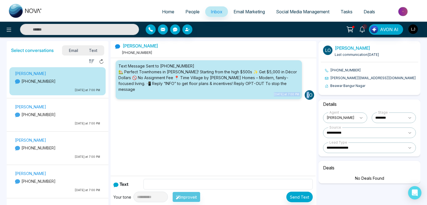
drag, startPoint x: 262, startPoint y: 88, endPoint x: 309, endPoint y: 88, distance: 47.0
click at [309, 88] on div "Text Message Sent to [PHONE_NUMBER] 🏡 Perfect Townhomes in [PERSON_NAME]! Start…" at bounding box center [213, 80] width 201 height 44
click at [289, 100] on div "Text Message Sent to [PHONE_NUMBER] 🏡 Perfect Townhomes in [PERSON_NAME]! Start…" at bounding box center [214, 109] width 206 height 103
click at [236, 104] on div "Text Message Sent to [PHONE_NUMBER] 🏡 Perfect Townhomes in [PERSON_NAME]! Start…" at bounding box center [214, 109] width 206 height 103
click at [52, 117] on p "[PHONE_NUMBER]" at bounding box center [57, 115] width 85 height 6
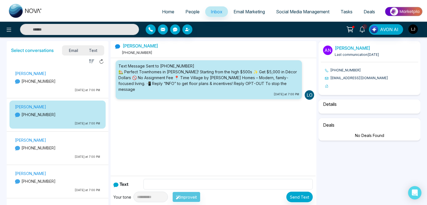
select select "****"
select select "**********"
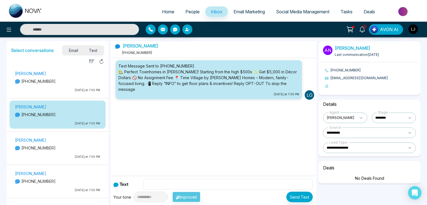
drag, startPoint x: 169, startPoint y: 101, endPoint x: 243, endPoint y: 150, distance: 88.5
click at [246, 115] on div "Text Message Sent to [PHONE_NUMBER] 🏡 Perfect Townhomes in [PERSON_NAME]! Start…" at bounding box center [214, 109] width 206 height 103
click at [245, 11] on span "Email Marketing" at bounding box center [249, 12] width 31 height 6
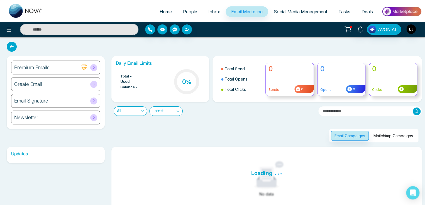
click at [90, 65] on div at bounding box center [89, 67] width 16 height 7
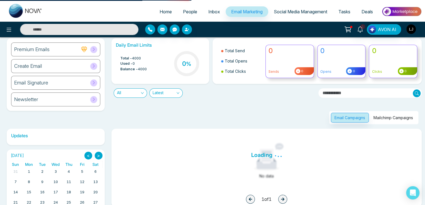
scroll to position [28, 0]
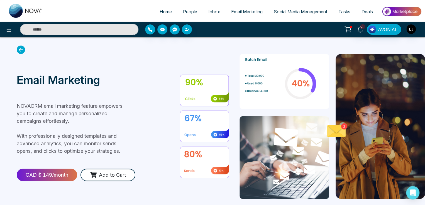
click at [245, 12] on span "Email Marketing" at bounding box center [246, 12] width 31 height 6
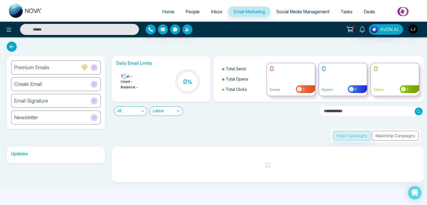
drag, startPoint x: 122, startPoint y: 75, endPoint x: 127, endPoint y: 75, distance: 5.0
click at [127, 75] on span "Total -" at bounding box center [127, 77] width 12 height 6
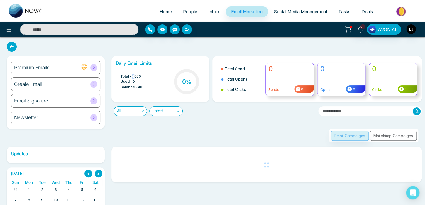
click at [136, 75] on span "4000" at bounding box center [136, 77] width 9 height 6
click at [125, 48] on div "Premium Emails Create Email Email Signature Newsletter Daily Email Limits Total…" at bounding box center [212, 146] width 425 height 218
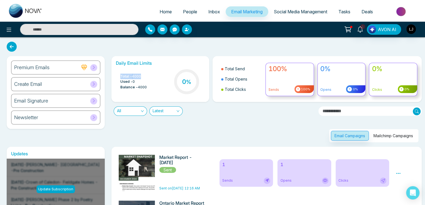
drag, startPoint x: 119, startPoint y: 76, endPoint x: 142, endPoint y: 75, distance: 22.8
click at [142, 75] on ul "Total - 4000 Used - 0 Balance - 4000" at bounding box center [131, 82] width 31 height 16
click at [135, 77] on span "4000" at bounding box center [136, 77] width 9 height 6
drag, startPoint x: 118, startPoint y: 77, endPoint x: 155, endPoint y: 73, distance: 36.9
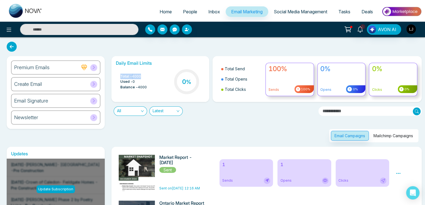
click at [155, 73] on div "Total - 4000 Used - 0 Balance - 4000 0 %" at bounding box center [160, 82] width 89 height 28
drag, startPoint x: 116, startPoint y: 66, endPoint x: 136, endPoint y: 66, distance: 20.0
click at [136, 66] on h6 "Daily Email Limits" at bounding box center [160, 63] width 89 height 5
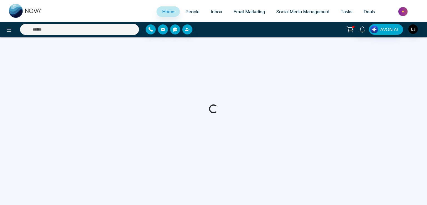
select select "*"
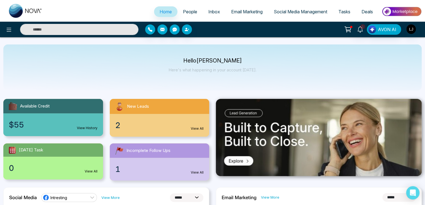
click at [295, 9] on span "Social Media Management" at bounding box center [299, 12] width 53 height 6
